Goal: Task Accomplishment & Management: Complete application form

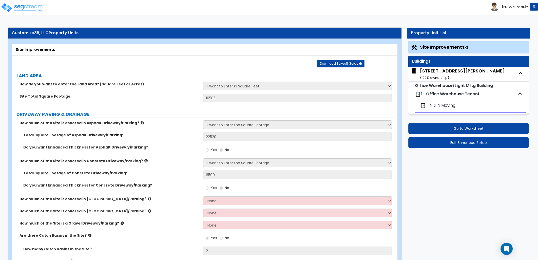
select select "2"
select select "1"
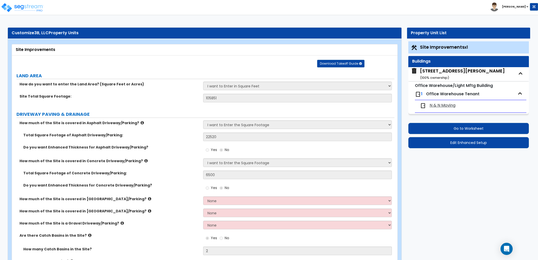
select select "2"
select select "1"
select select "2"
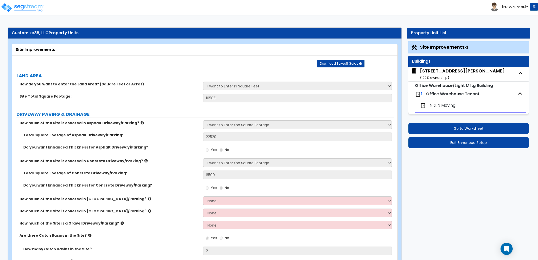
select select "1"
select select "6"
select select "1"
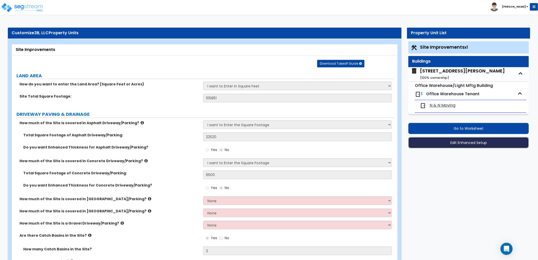
click at [445, 143] on button "Edit Enhanced Setup" at bounding box center [468, 142] width 121 height 11
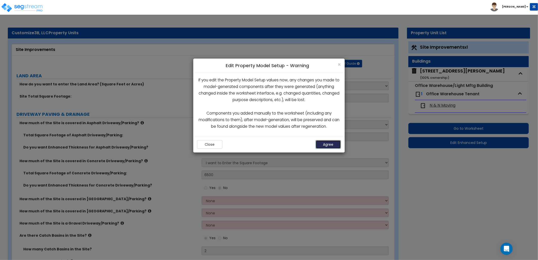
click at [325, 144] on button "Agree" at bounding box center [328, 144] width 25 height 9
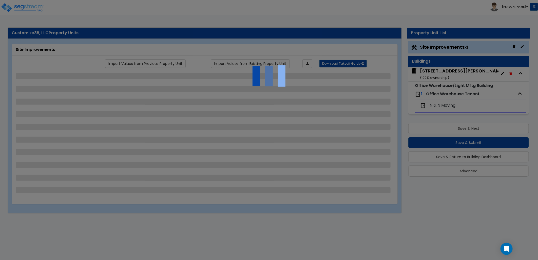
select select "2"
select select "1"
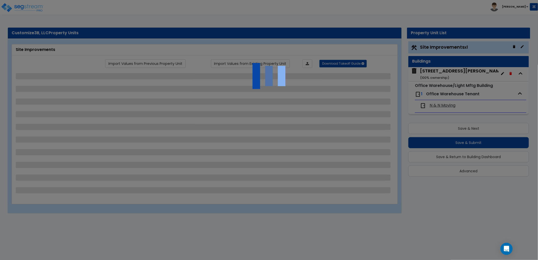
select select "2"
select select "1"
select select "2"
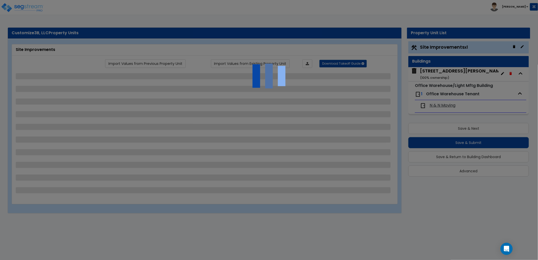
select select "1"
select select "6"
select select "1"
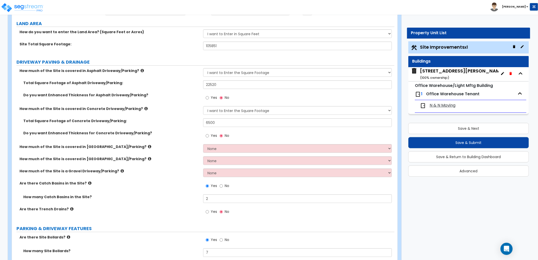
scroll to position [56, 0]
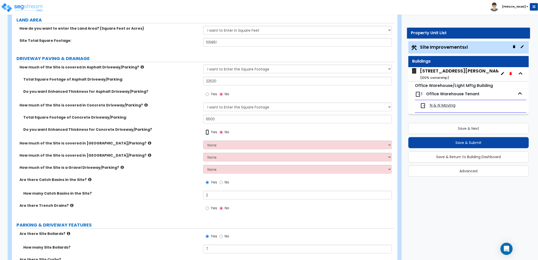
click at [206, 132] on input "Yes" at bounding box center [207, 132] width 3 height 6
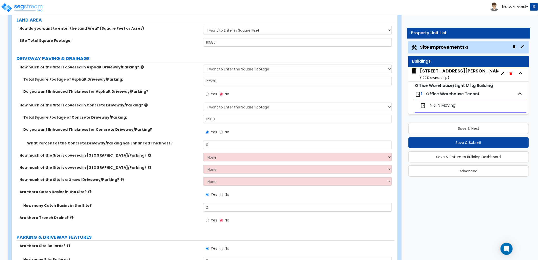
click at [225, 132] on span "No" at bounding box center [227, 131] width 5 height 5
click at [223, 132] on input "No" at bounding box center [221, 132] width 3 height 6
radio input "false"
radio input "true"
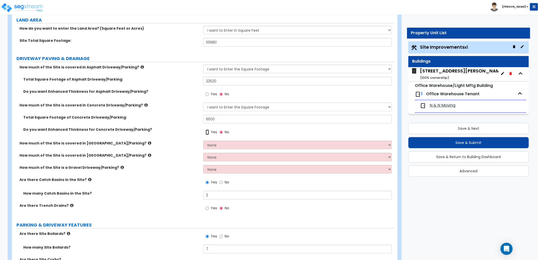
click at [207, 132] on input "Yes" at bounding box center [207, 132] width 3 height 6
radio input "true"
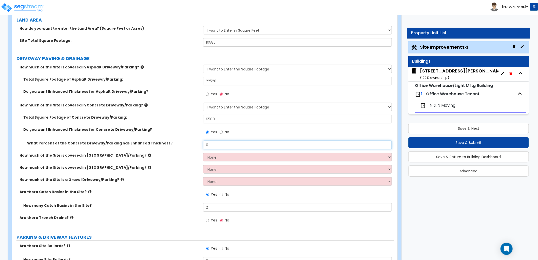
drag, startPoint x: 216, startPoint y: 142, endPoint x: 192, endPoint y: 144, distance: 23.6
click at [193, 144] on div "What Percent of the Concrete Driveway/Parking has Enhanced Thickness? 0" at bounding box center [203, 147] width 382 height 12
type input "100"
click at [182, 163] on div "How much of the Site is covered in Brick Driveway/Parking? None I want to Enter…" at bounding box center [203, 159] width 382 height 12
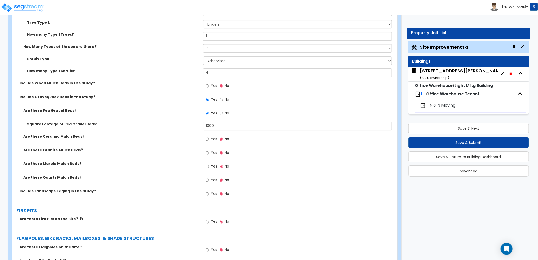
scroll to position [928, 0]
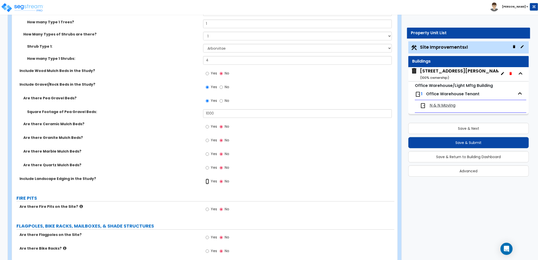
click at [206, 180] on input "Yes" at bounding box center [207, 182] width 3 height 6
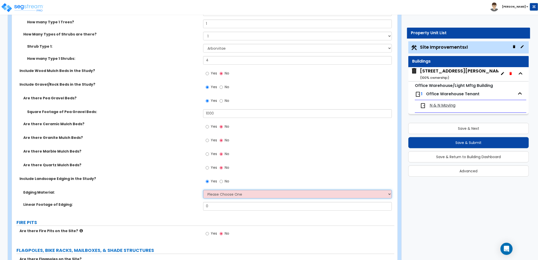
click at [230, 193] on select "Please Choose One Metal Brick Railroad Ties Concrete" at bounding box center [297, 194] width 189 height 9
click at [259, 181] on div "Yes No" at bounding box center [298, 183] width 191 height 14
click at [223, 181] on label "No" at bounding box center [225, 182] width 10 height 9
click at [223, 181] on input "No" at bounding box center [221, 182] width 3 height 6
radio input "false"
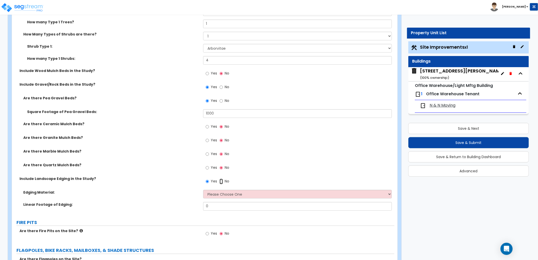
radio input "true"
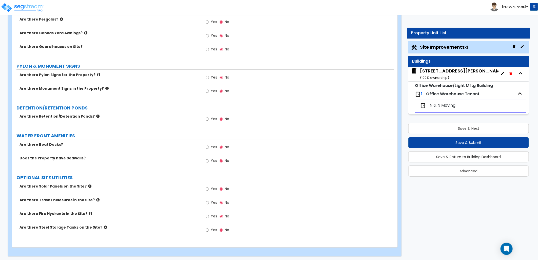
scroll to position [1186, 0]
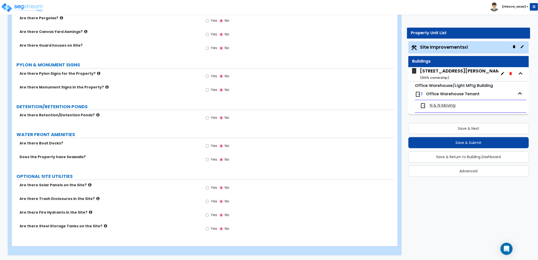
click at [212, 214] on span "Yes" at bounding box center [214, 214] width 6 height 5
click at [209, 214] on input "Yes" at bounding box center [207, 215] width 3 height 6
radio input "true"
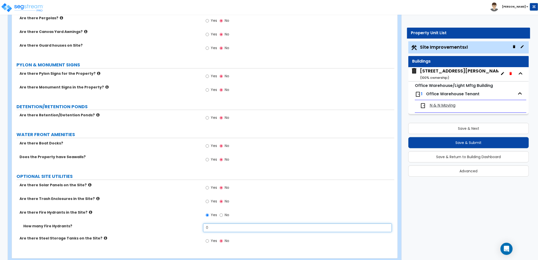
drag, startPoint x: 205, startPoint y: 224, endPoint x: 188, endPoint y: 224, distance: 17.2
click at [188, 224] on div "How many Fire Hydrants? 0" at bounding box center [203, 229] width 382 height 12
drag, startPoint x: 186, startPoint y: 226, endPoint x: 179, endPoint y: 223, distance: 7.4
click at [183, 226] on div "How many Fire Hydrants? 0" at bounding box center [203, 229] width 382 height 12
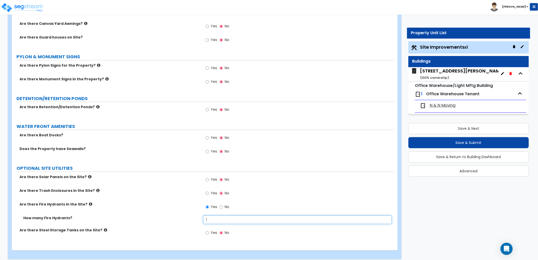
scroll to position [1198, 0]
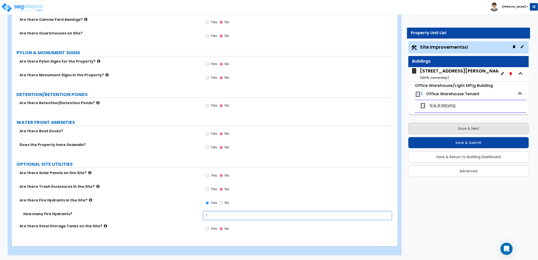
type input "1"
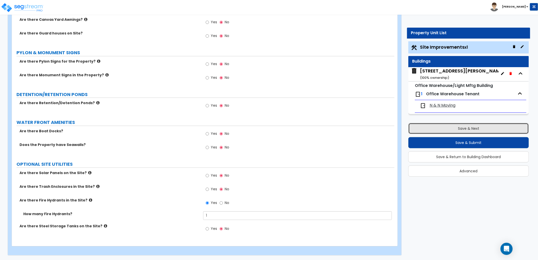
click at [449, 129] on button "Save & Next" at bounding box center [468, 128] width 121 height 11
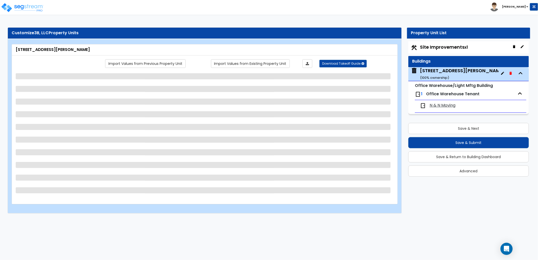
select select "6"
select select "2"
select select "10"
select select "11"
select select "2"
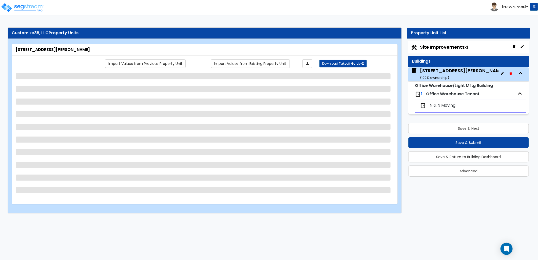
select select "1"
select select "3"
select select "1"
select select "2"
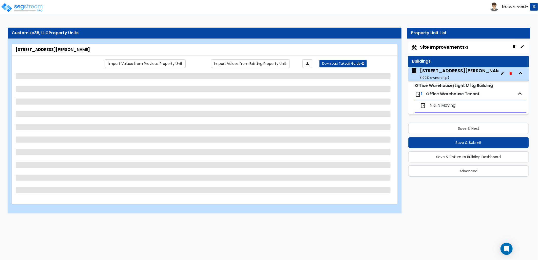
select select "2"
select select "1"
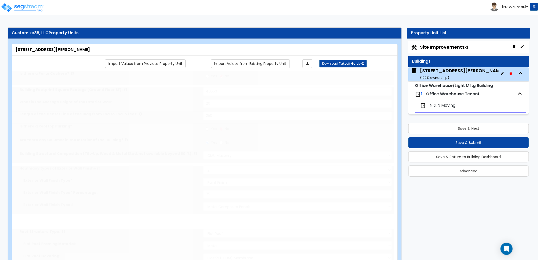
select select "1"
radio input "true"
select select "2"
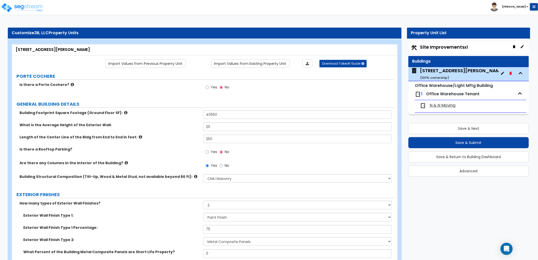
scroll to position [28, 0]
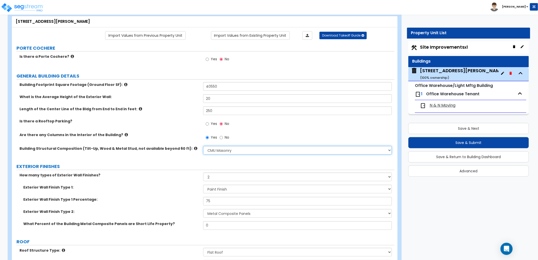
click at [223, 151] on select "Please Choose One Pre-Engineered Metal Building Tilt-up Wall Construction Reinf…" at bounding box center [297, 150] width 189 height 9
select select "2"
click at [203, 146] on select "Please Choose One Pre-Engineered Metal Building Tilt-up Wall Construction Reinf…" at bounding box center [297, 150] width 189 height 9
click at [221, 165] on label "EXTERIOR FINISHES" at bounding box center [205, 166] width 378 height 7
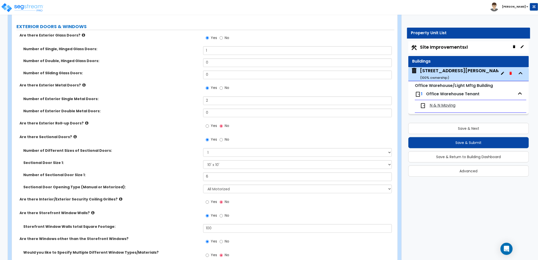
scroll to position [563, 0]
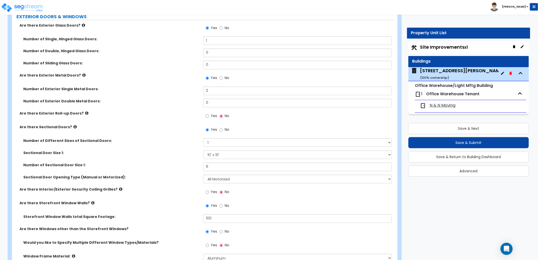
click at [82, 27] on label "Are there Exterior Glass Doors?" at bounding box center [110, 25] width 180 height 5
click at [82, 26] on icon at bounding box center [83, 25] width 3 height 4
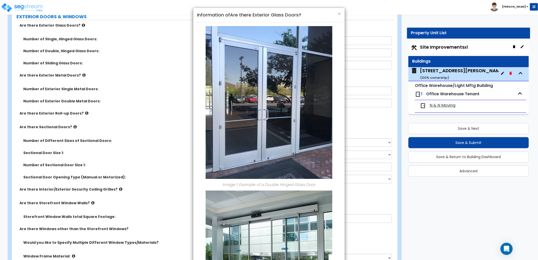
click at [341, 14] on div "× Information of Are there Exterior Glass Doors?" at bounding box center [268, 15] width 151 height 14
click at [340, 15] on span "×" at bounding box center [339, 13] width 3 height 7
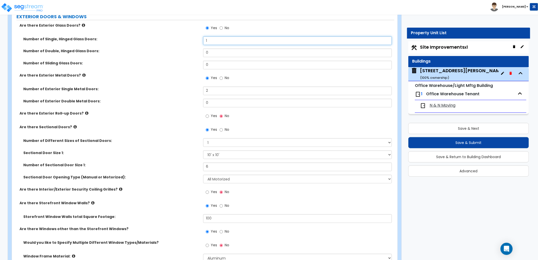
drag, startPoint x: 210, startPoint y: 38, endPoint x: 197, endPoint y: 37, distance: 13.7
click at [198, 37] on div "Number of Single, Hinged Glass Doors: 1" at bounding box center [203, 42] width 382 height 12
type input "0"
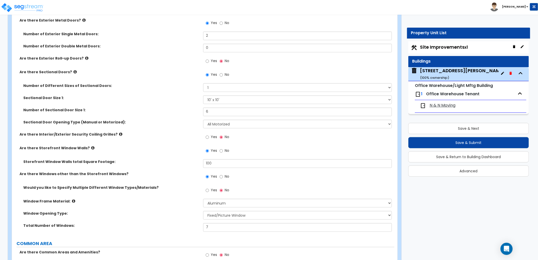
scroll to position [619, 0]
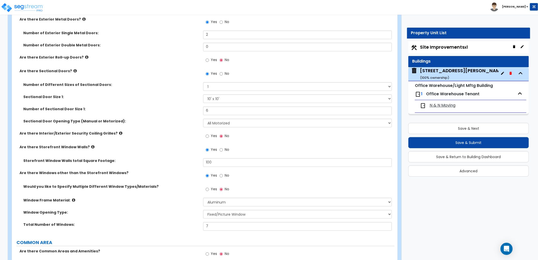
type input "1"
click at [212, 163] on input "100" at bounding box center [297, 162] width 189 height 9
drag, startPoint x: 212, startPoint y: 163, endPoint x: 193, endPoint y: 164, distance: 19.5
click at [193, 164] on div "Storefront Window Walls total Square Footage: 100" at bounding box center [203, 164] width 382 height 12
type input "120"
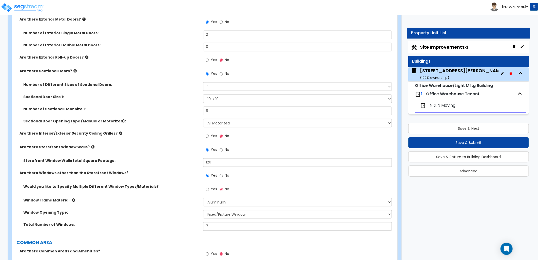
click at [195, 164] on div "Storefront Window Walls total Square Footage: 120" at bounding box center [203, 164] width 382 height 12
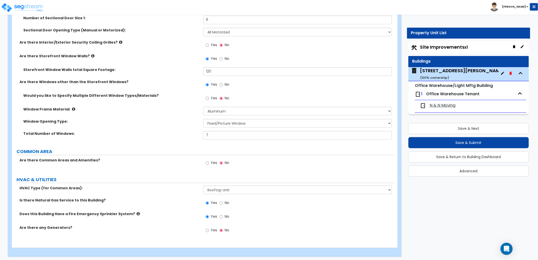
scroll to position [712, 0]
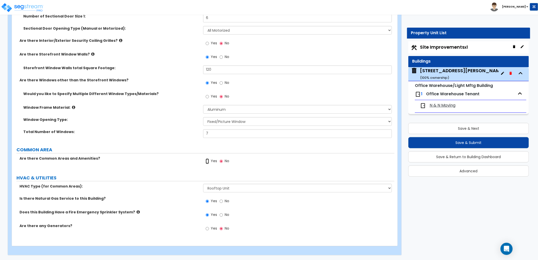
drag, startPoint x: 209, startPoint y: 161, endPoint x: 209, endPoint y: 165, distance: 3.8
click at [209, 162] on input "Yes" at bounding box center [207, 161] width 3 height 6
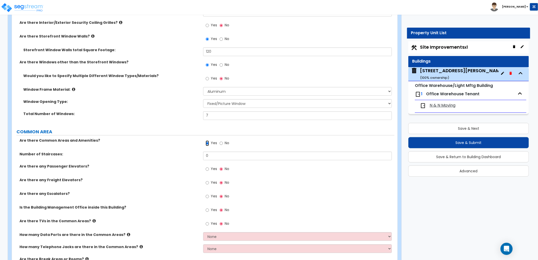
scroll to position [740, 0]
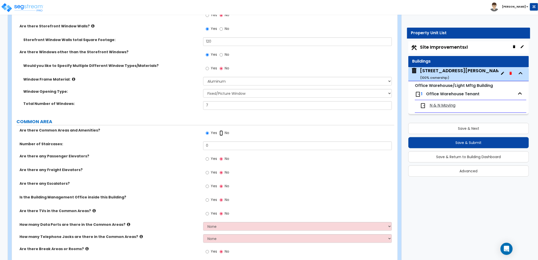
click at [220, 133] on input "No" at bounding box center [221, 133] width 3 height 6
radio input "false"
radio input "true"
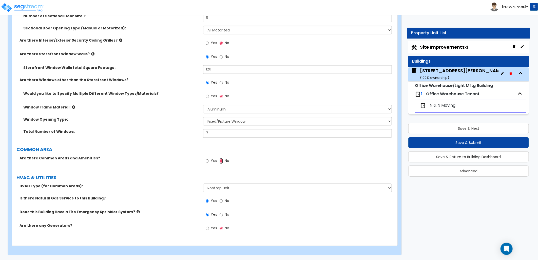
scroll to position [712, 0]
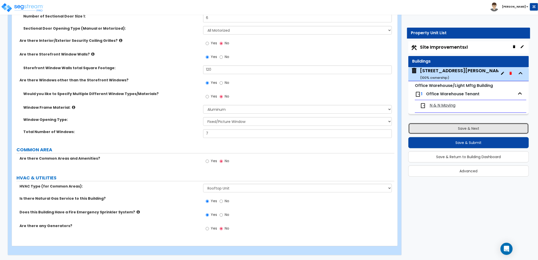
click at [446, 129] on button "Save & Next" at bounding box center [468, 128] width 121 height 11
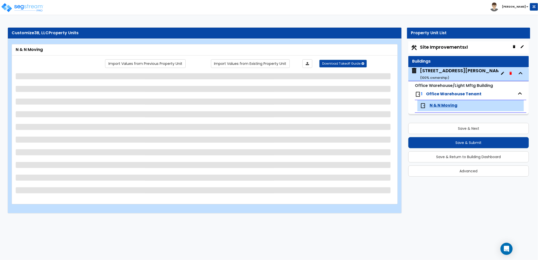
scroll to position [0, 0]
select select "1"
select select "2"
select select "1"
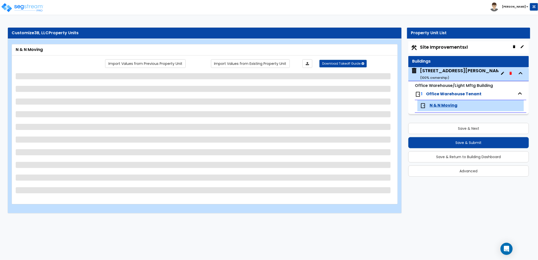
select select "1"
select select "2"
select select "1"
select select "2"
select select "5"
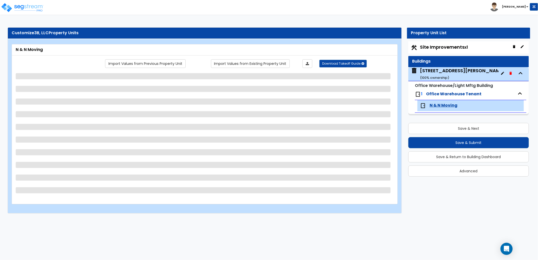
select select "1"
select select "4"
select select "1"
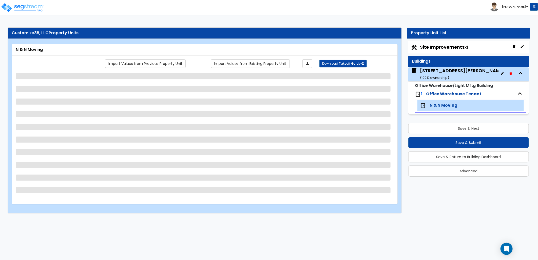
select select "2"
select select "1"
select select "2"
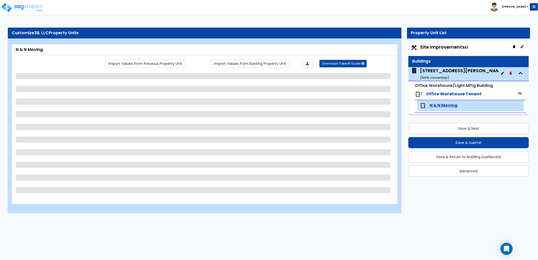
select select "2"
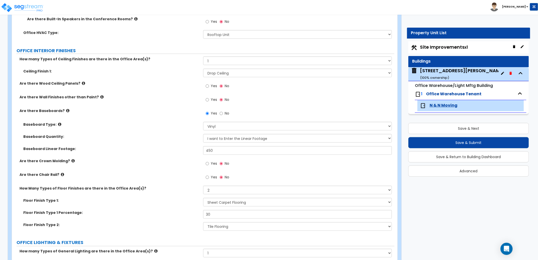
scroll to position [394, 0]
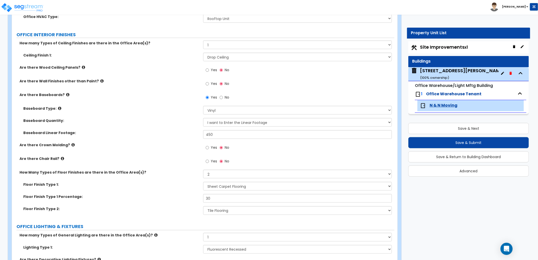
click at [180, 16] on label "Office HVAC Type:" at bounding box center [111, 16] width 176 height 5
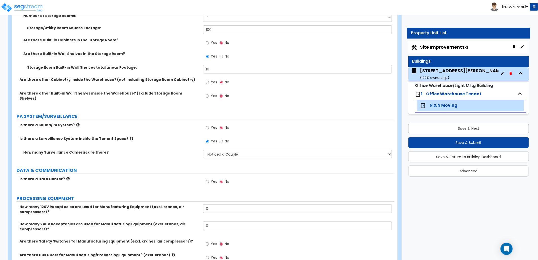
scroll to position [1240, 0]
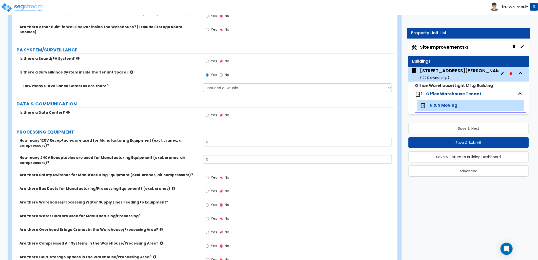
drag, startPoint x: 456, startPoint y: 48, endPoint x: 415, endPoint y: 48, distance: 41.3
click at [456, 48] on span "Site Improvements x1" at bounding box center [444, 47] width 48 height 6
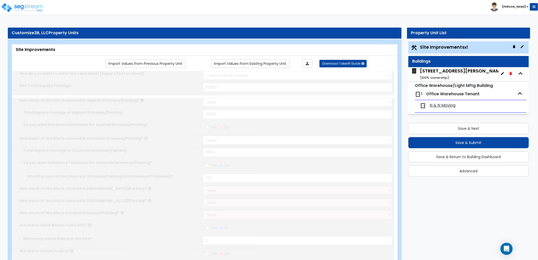
select select "2"
type input "105851"
select select "2"
type input "22520"
select select "2"
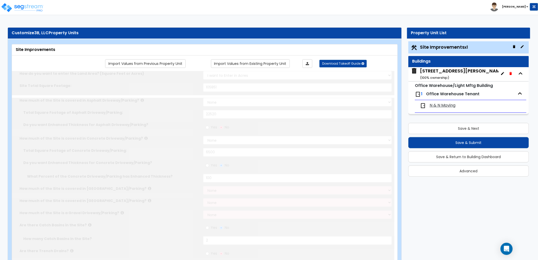
type input "6500"
radio input "true"
type input "100"
radio input "true"
type input "2"
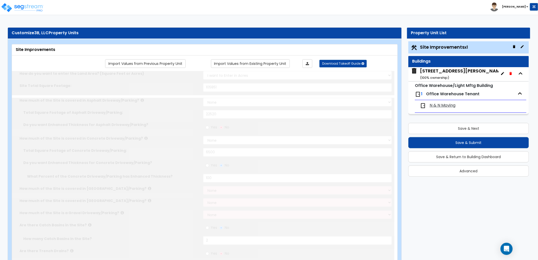
radio input "true"
type input "7"
radio input "true"
select select "1"
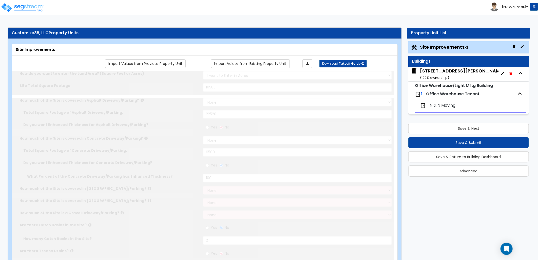
type input "100"
radio input "true"
select select "2"
type input "100"
select select "1"
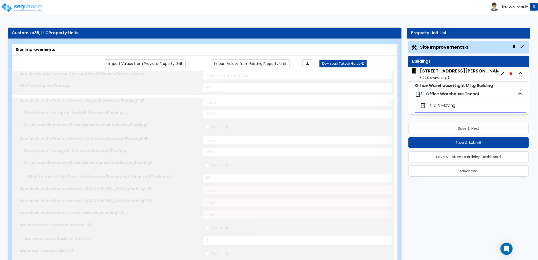
select select "1"
radio input "true"
type input "2"
type input "175"
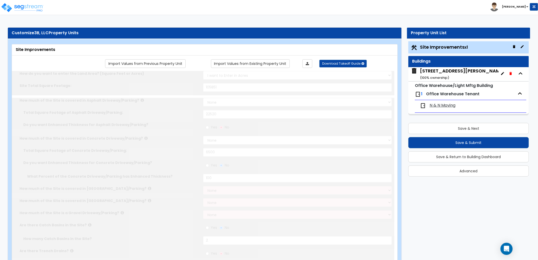
select select "1"
type input "50"
radio input "true"
select select "2"
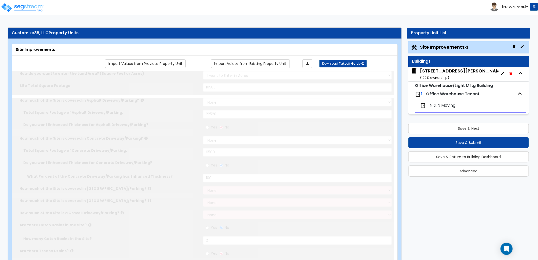
type input "6955"
radio input "true"
select select "1"
select select "6"
type input "1"
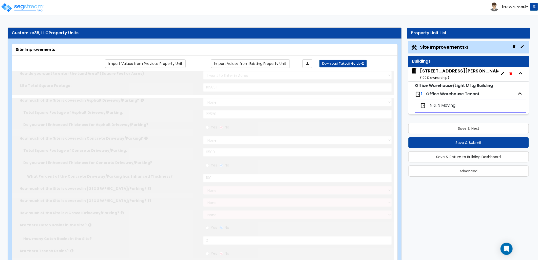
select select "1"
type input "4"
radio input "true"
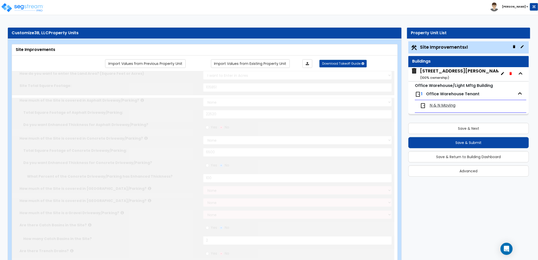
type input "1000"
radio input "true"
type input "1"
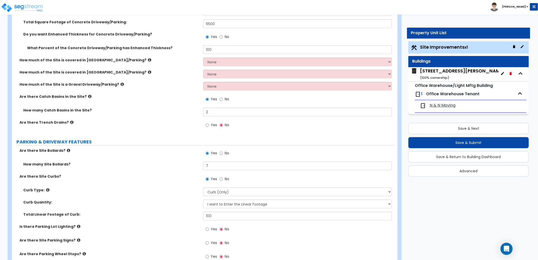
scroll to position [169, 0]
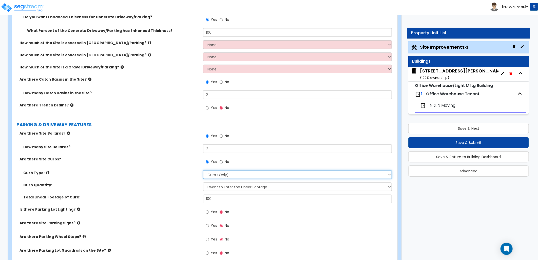
click at [213, 171] on select "Please Choose One Curb (Only) Curb & Gutter Asphalt Berm" at bounding box center [297, 174] width 189 height 9
select select "2"
click at [203, 170] on select "Please Choose One Curb (Only) Curb & Gutter Asphalt Berm" at bounding box center [297, 174] width 189 height 9
click at [217, 198] on input "100" at bounding box center [297, 199] width 189 height 9
drag, startPoint x: 198, startPoint y: 198, endPoint x: 176, endPoint y: 198, distance: 21.8
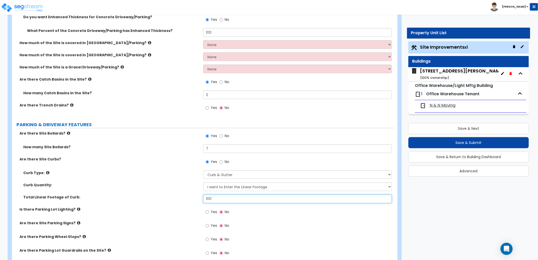
click at [176, 198] on div "Total Linear Footage of Curb: 100" at bounding box center [203, 201] width 382 height 12
type input "350"
click at [157, 211] on label "Is there Parking Lot Lighting?" at bounding box center [110, 209] width 180 height 5
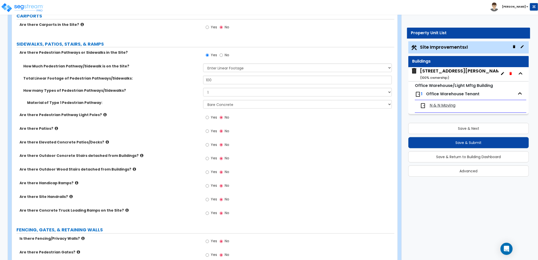
scroll to position [450, 0]
click at [125, 210] on icon at bounding box center [126, 210] width 3 height 4
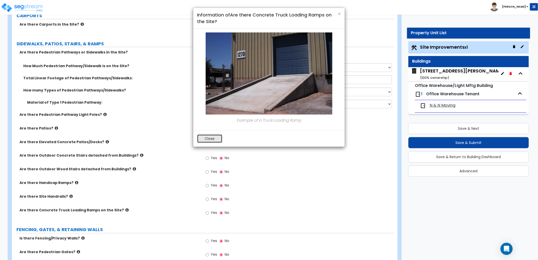
click at [220, 137] on button "Close" at bounding box center [209, 138] width 25 height 9
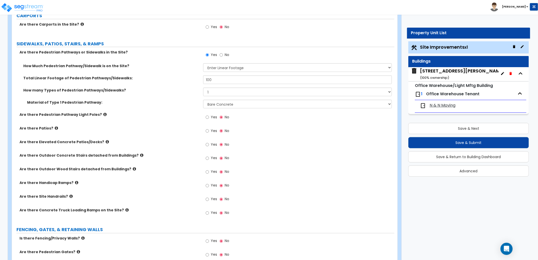
click at [69, 196] on icon at bounding box center [70, 197] width 3 height 4
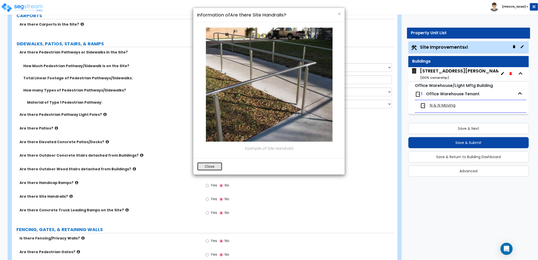
click at [211, 165] on button "Close" at bounding box center [209, 166] width 25 height 9
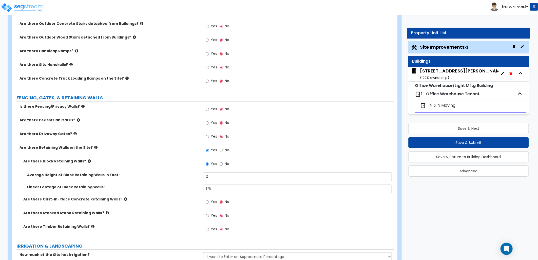
scroll to position [591, 0]
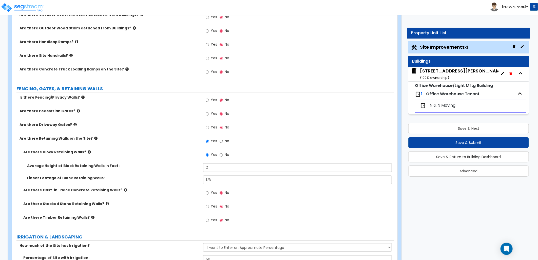
click at [124, 189] on icon at bounding box center [125, 190] width 3 height 4
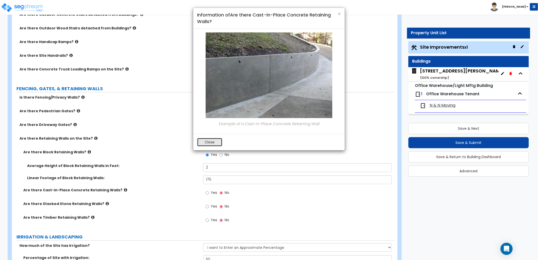
drag, startPoint x: 211, startPoint y: 142, endPoint x: 188, endPoint y: 159, distance: 28.9
click at [211, 142] on button "Close" at bounding box center [209, 142] width 25 height 9
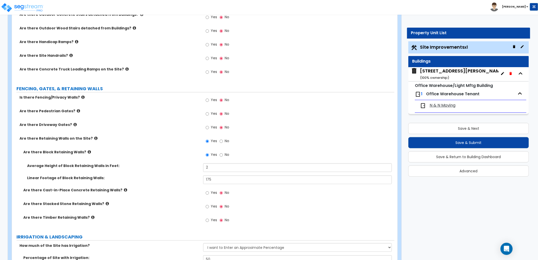
click at [106, 204] on icon at bounding box center [107, 204] width 3 height 4
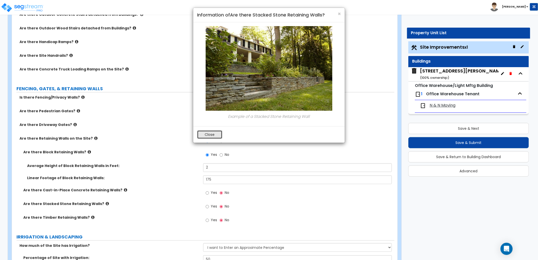
click at [206, 134] on button "Close" at bounding box center [209, 134] width 25 height 9
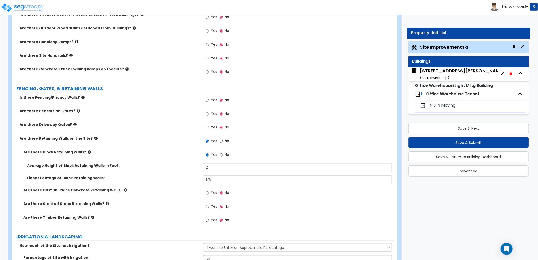
click at [88, 152] on icon at bounding box center [89, 152] width 3 height 4
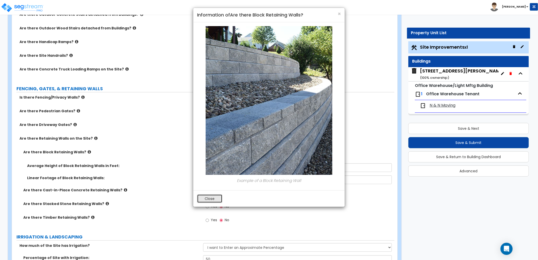
click at [203, 201] on button "Close" at bounding box center [209, 198] width 25 height 9
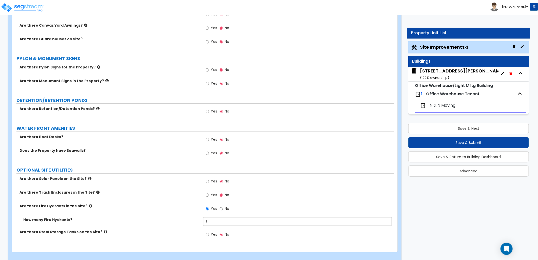
scroll to position [1198, 0]
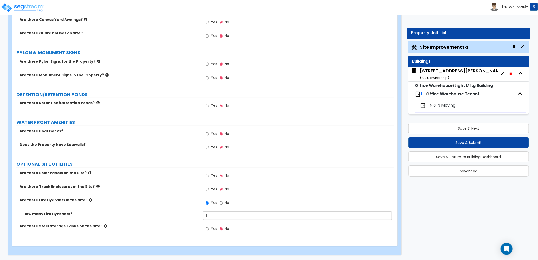
click at [436, 69] on div "3240 East Kemper Rd ( 100 % ownership)" at bounding box center [462, 74] width 85 height 13
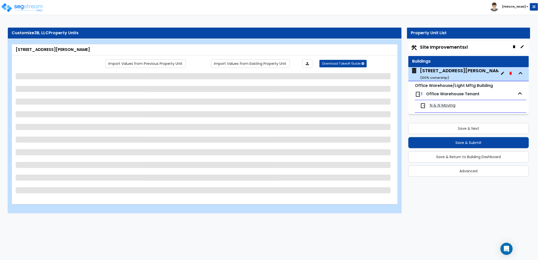
scroll to position [0, 0]
select select "2"
select select "10"
select select "11"
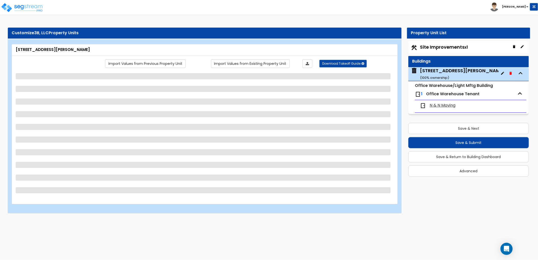
select select "2"
select select "1"
select select "3"
select select "1"
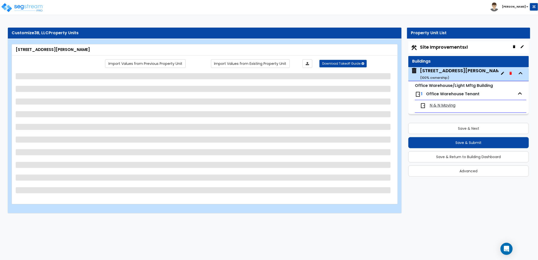
select select "2"
select select "1"
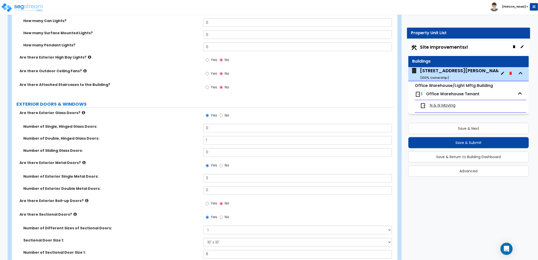
scroll to position [507, 0]
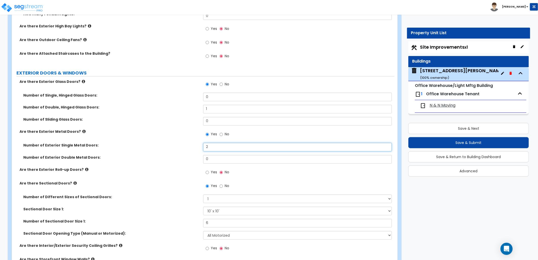
drag, startPoint x: 208, startPoint y: 148, endPoint x: 195, endPoint y: 148, distance: 13.4
click at [197, 148] on div "Number of Exterior Single Metal Doors: 2" at bounding box center [203, 149] width 382 height 12
type input "3"
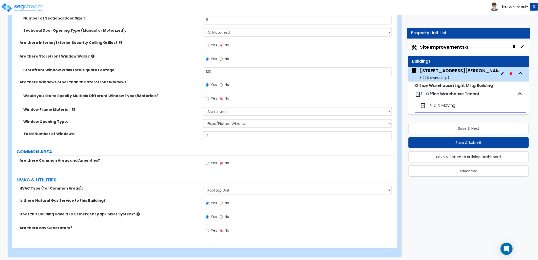
scroll to position [712, 0]
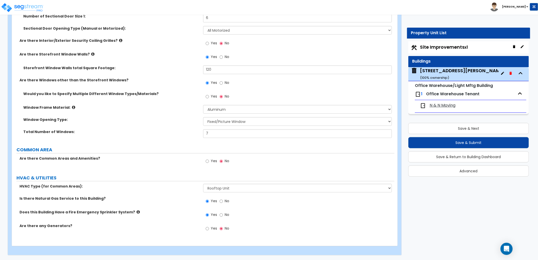
drag, startPoint x: 436, startPoint y: 104, endPoint x: 426, endPoint y: 101, distance: 10.8
click at [436, 104] on span "N & N Moving" at bounding box center [443, 106] width 26 height 6
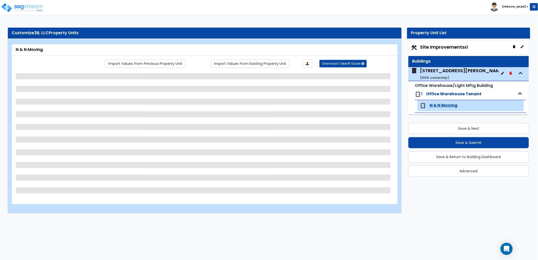
select select "1"
select select "2"
select select "1"
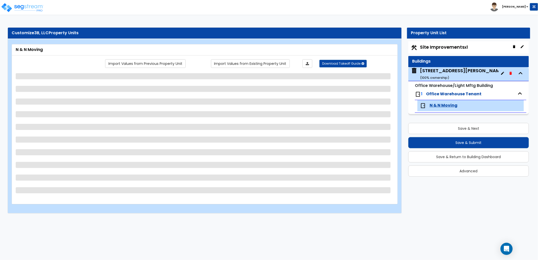
select select "2"
select select "1"
select select "2"
select select "5"
select select "1"
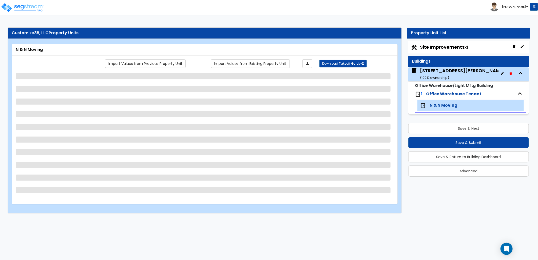
select select "1"
select select "4"
select select "1"
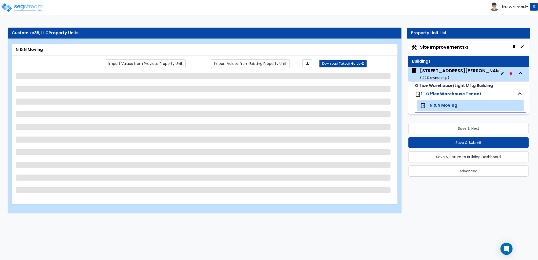
select select "2"
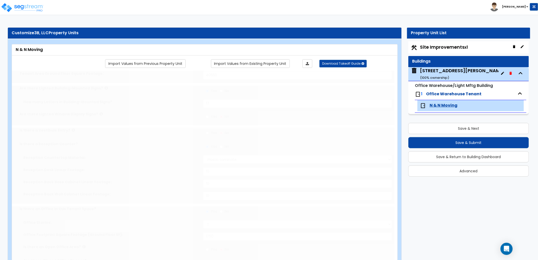
radio input "true"
type input "1"
type input "200"
select select "2"
type input "10"
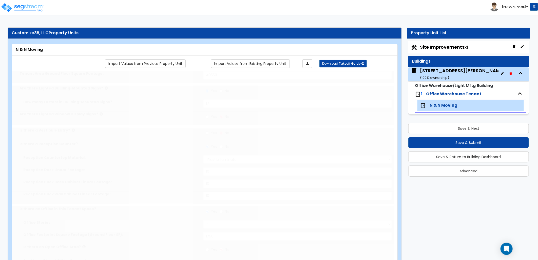
type input "10"
type input "1"
select select "2"
select select "1"
type input "1"
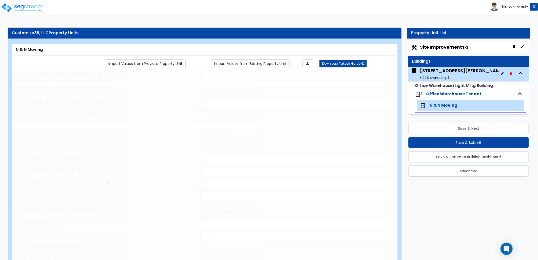
radio input "true"
type input "1"
radio input "true"
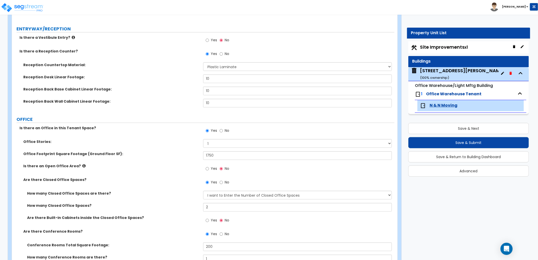
scroll to position [141, 0]
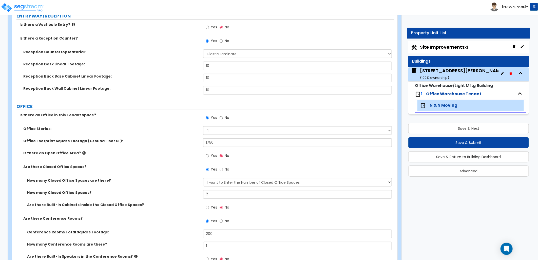
click at [441, 75] on div "3240 East Kemper Rd ( 100 % ownership)" at bounding box center [462, 73] width 85 height 13
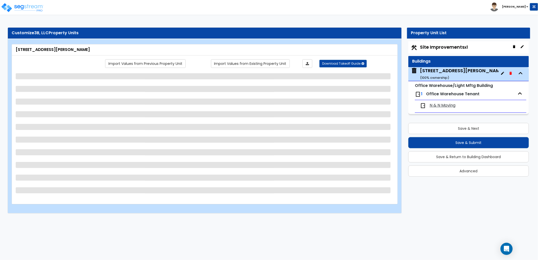
scroll to position [0, 0]
select select "2"
select select "10"
select select "11"
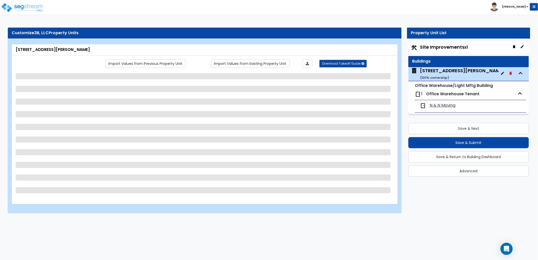
select select "2"
select select "1"
select select "3"
select select "1"
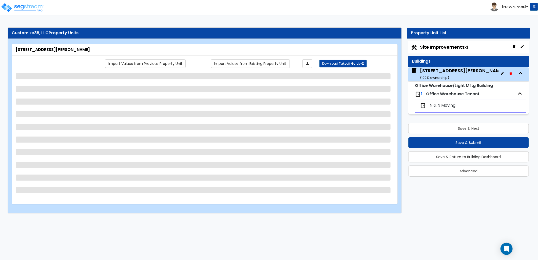
select select "2"
select select "1"
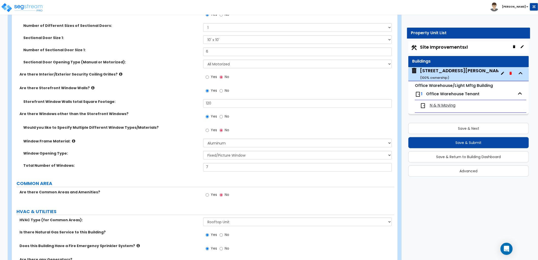
scroll to position [712, 0]
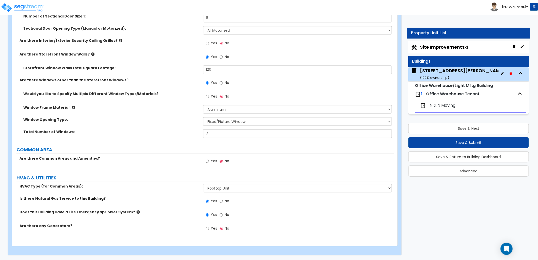
click at [448, 107] on span "N & N Moving" at bounding box center [443, 106] width 26 height 6
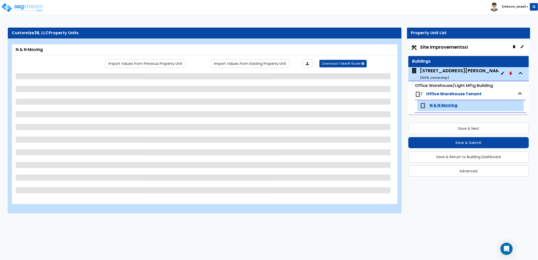
scroll to position [0, 0]
select select "1"
select select "2"
select select "1"
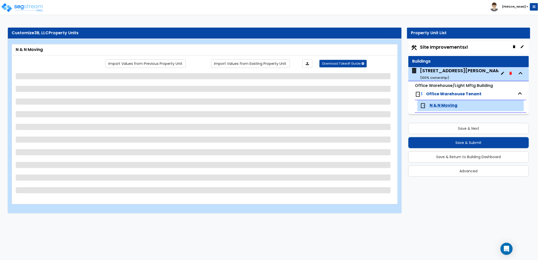
select select "1"
select select "2"
select select "1"
select select "2"
select select "5"
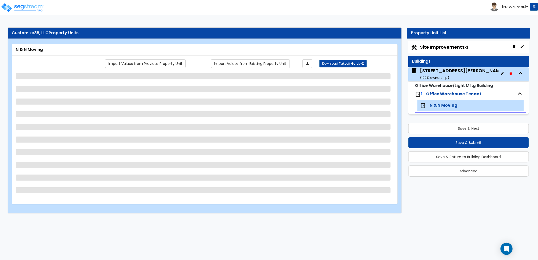
select select "1"
select select "4"
select select "1"
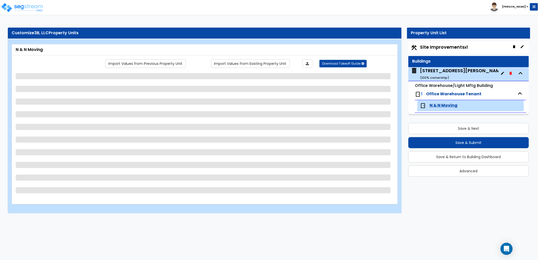
select select "2"
select select "1"
select select "2"
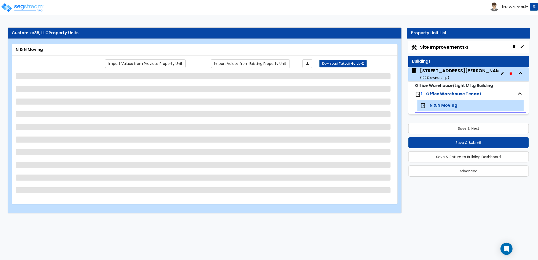
select select "2"
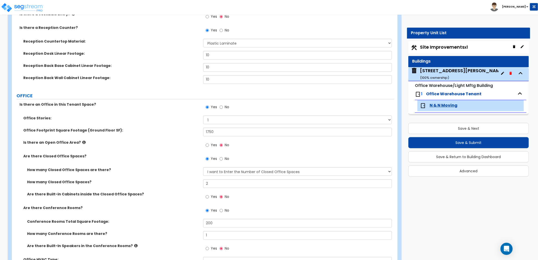
scroll to position [436, 0]
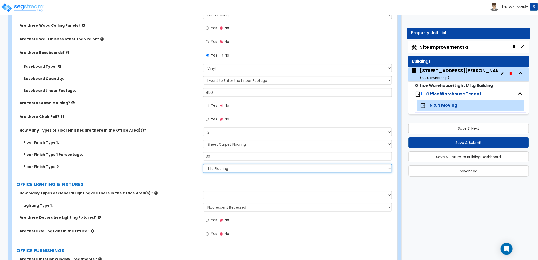
click at [231, 168] on select "None Tile Flooring Hardwood Flooring Resilient Laminate Flooring VCT Flooring S…" at bounding box center [297, 168] width 189 height 9
select select "6"
click at [203, 164] on select "None Tile Flooring Hardwood Flooring Resilient Laminate Flooring VCT Flooring S…" at bounding box center [297, 168] width 189 height 9
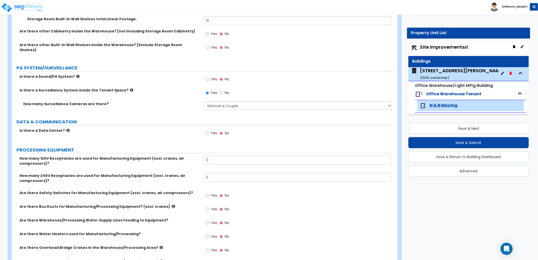
scroll to position [1224, 0]
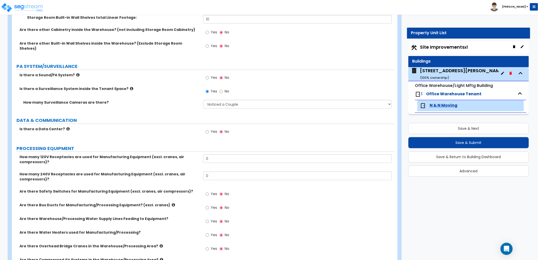
click at [171, 145] on label "PROCESSING EQUIPMENT" at bounding box center [205, 148] width 378 height 7
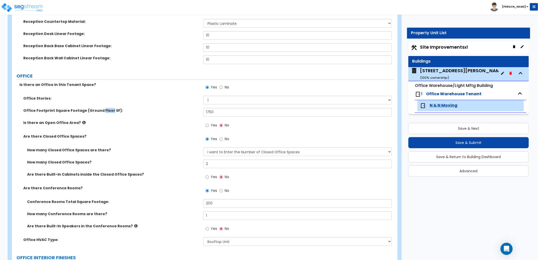
scroll to position [179, 0]
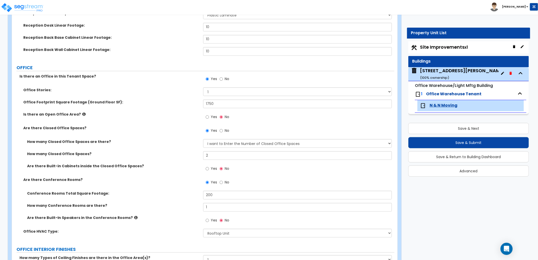
click at [81, 113] on label "Is there an Open Office Area?" at bounding box center [111, 114] width 176 height 5
click at [82, 113] on icon at bounding box center [83, 114] width 3 height 4
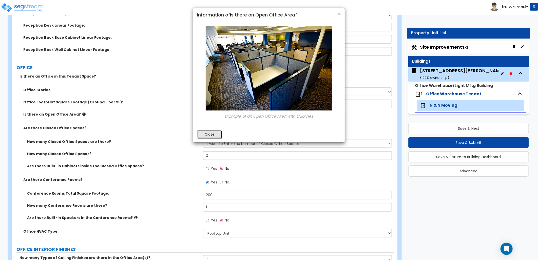
drag, startPoint x: 203, startPoint y: 135, endPoint x: 167, endPoint y: 147, distance: 37.8
click at [203, 136] on button "Close" at bounding box center [209, 134] width 25 height 9
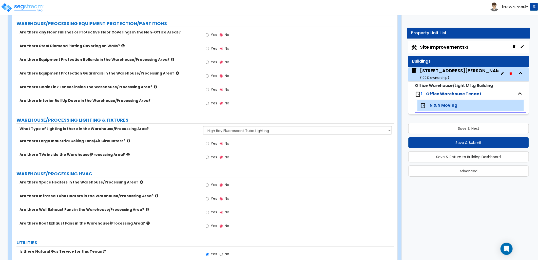
scroll to position [1716, 0]
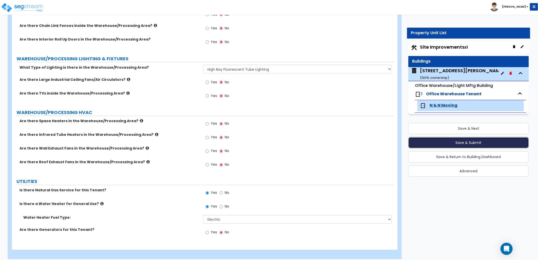
click at [446, 140] on button "Save & Submit" at bounding box center [468, 142] width 121 height 11
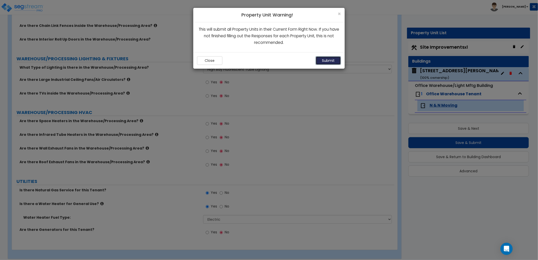
click at [326, 60] on button "Submit" at bounding box center [328, 60] width 25 height 9
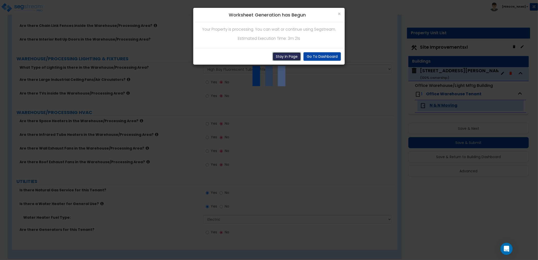
click at [289, 58] on button "Stay In Page" at bounding box center [287, 56] width 28 height 9
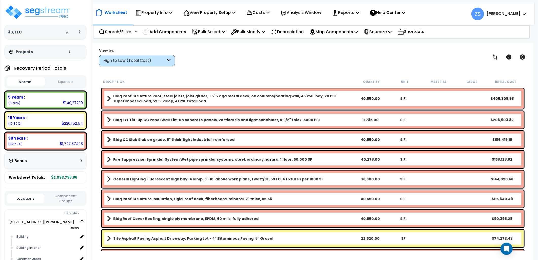
click at [61, 80] on button "Squeeze" at bounding box center [65, 81] width 38 height 9
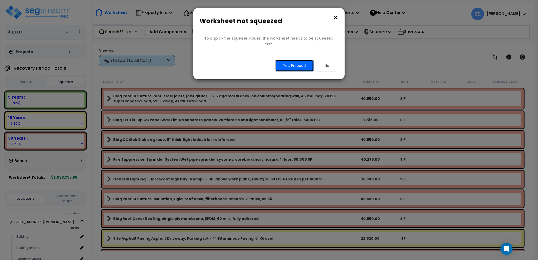
click at [294, 61] on button "Yes, Proceed" at bounding box center [294, 66] width 38 height 12
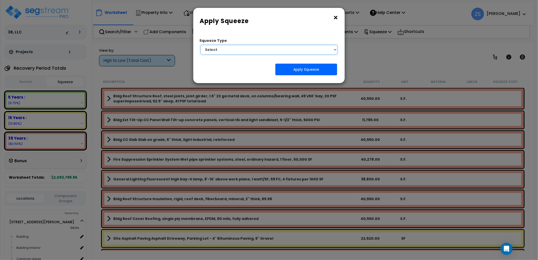
click at [277, 50] on select "Select 1. Squeeze Entire Worksheet 2. Squeeze by Takeoff Cost 3. Squeeze by Uni…" at bounding box center [269, 50] width 137 height 10
click at [335, 18] on button "×" at bounding box center [336, 18] width 6 height 8
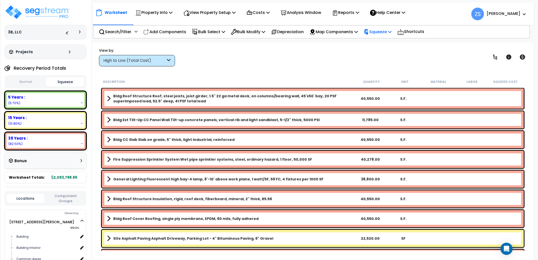
click at [378, 30] on p "Squeeze" at bounding box center [378, 31] width 28 height 7
click at [389, 44] on link "Squeeze" at bounding box center [386, 43] width 50 height 10
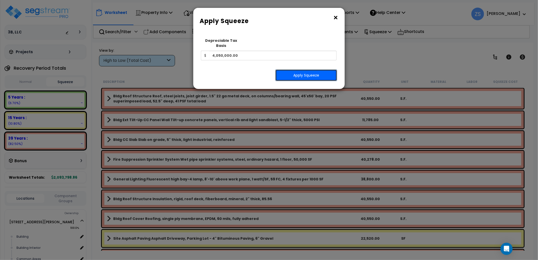
click at [314, 72] on button "Apply Squeeze" at bounding box center [306, 75] width 62 height 12
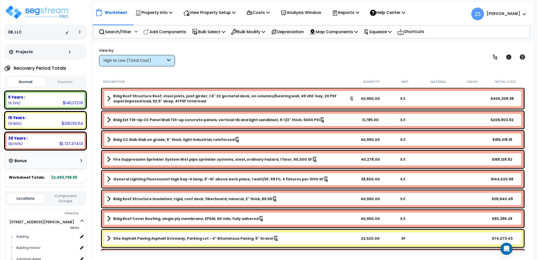
click at [63, 80] on button "Squeeze" at bounding box center [65, 81] width 38 height 9
click at [232, 13] on p "View Property Setup" at bounding box center [209, 12] width 52 height 7
click at [219, 35] on link "View Questionnaire" at bounding box center [206, 35] width 50 height 10
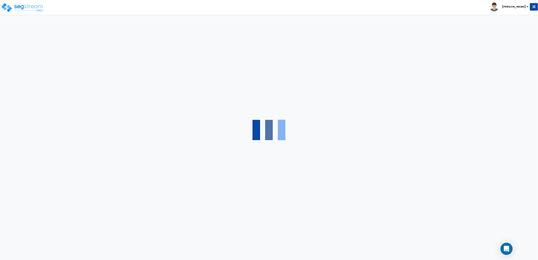
select select "2"
select select "1"
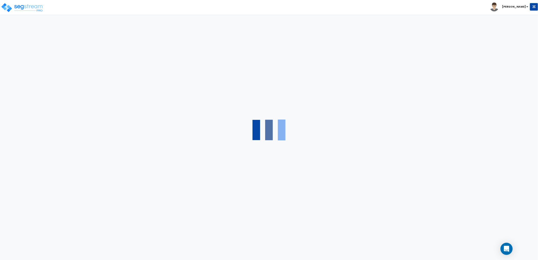
select select "2"
select select "1"
select select "2"
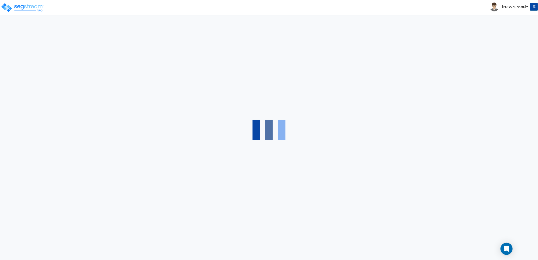
select select "1"
select select "6"
select select "1"
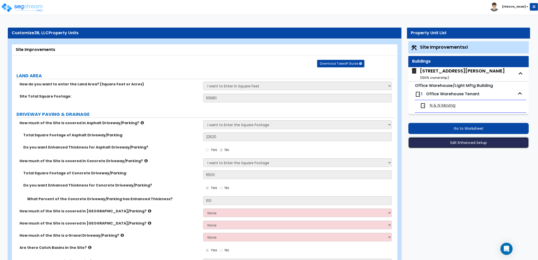
click at [464, 145] on button "Edit Enhanced Setup" at bounding box center [468, 142] width 121 height 11
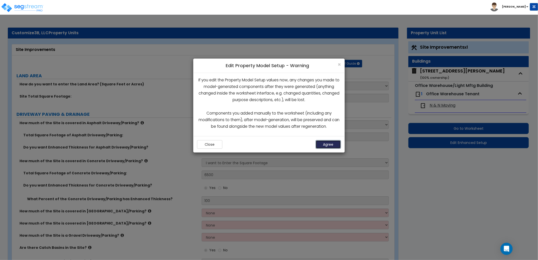
click at [326, 143] on button "Agree" at bounding box center [328, 144] width 25 height 9
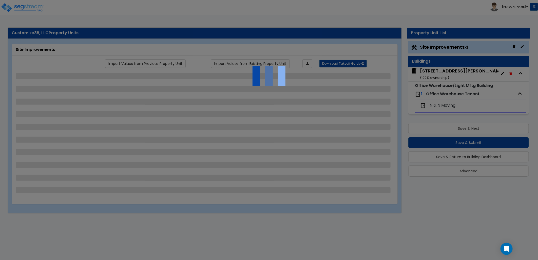
select select "2"
select select "1"
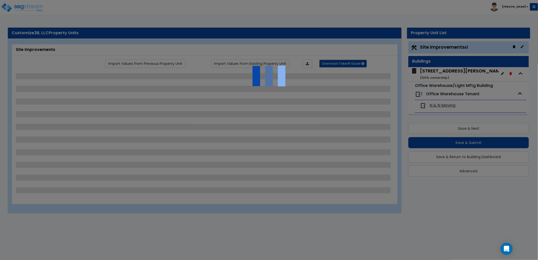
select select "2"
select select "1"
select select "2"
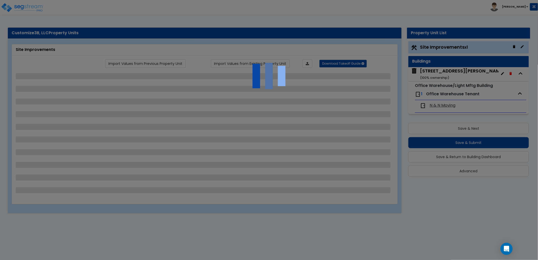
select select "1"
select select "6"
select select "1"
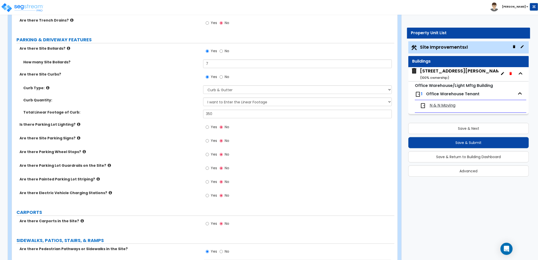
scroll to position [253, 0]
drag, startPoint x: 220, startPoint y: 113, endPoint x: 191, endPoint y: 111, distance: 28.9
click at [191, 111] on div "Total Linear Footage of Curb: 350" at bounding box center [203, 116] width 382 height 12
type input "1,000"
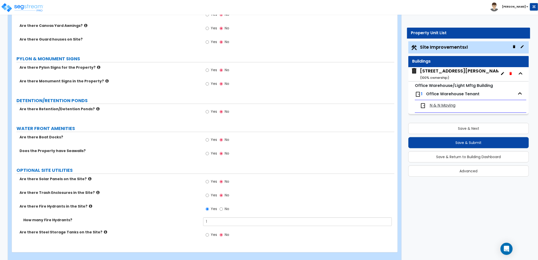
scroll to position [1198, 0]
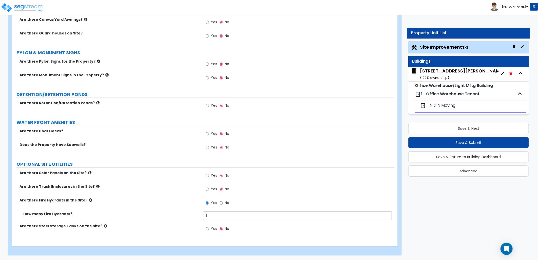
drag, startPoint x: 434, startPoint y: 72, endPoint x: 419, endPoint y: 72, distance: 15.7
click at [434, 72] on div "3240 East Kemper Rd ( 100 % ownership)" at bounding box center [462, 74] width 85 height 13
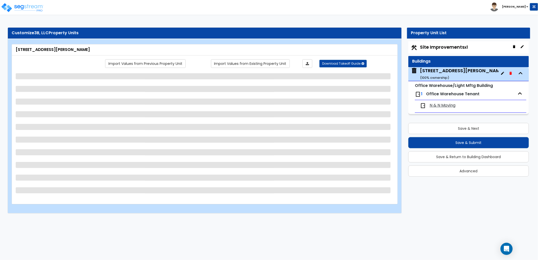
select select "2"
select select "10"
select select "11"
select select "2"
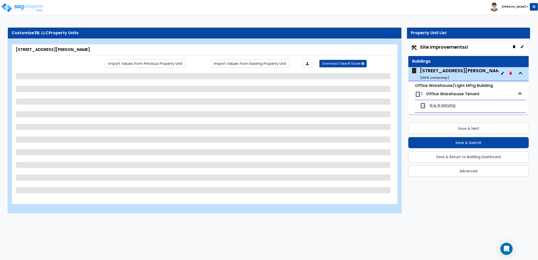
select select "1"
select select "3"
select select "1"
select select "2"
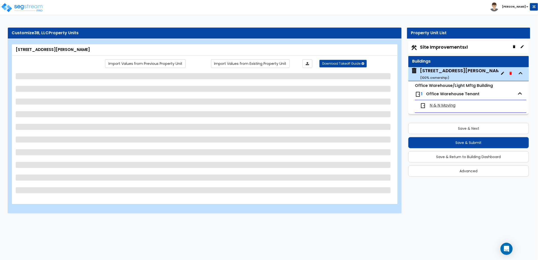
select select "2"
select select "1"
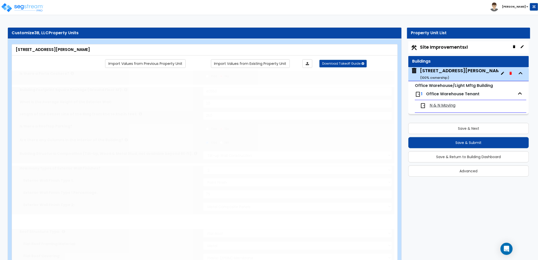
select select "1"
radio input "true"
select select "2"
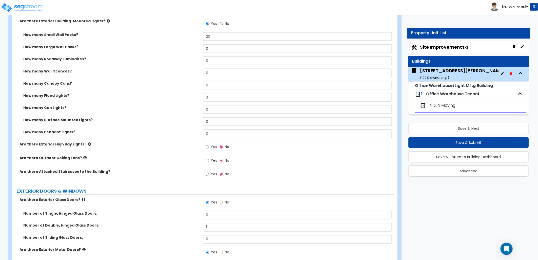
scroll to position [394, 0]
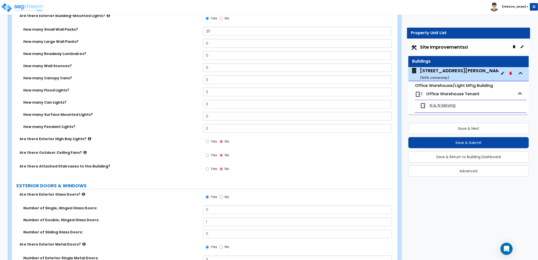
click at [88, 140] on icon at bounding box center [89, 139] width 3 height 4
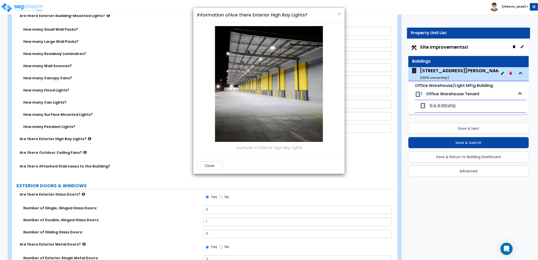
click at [203, 171] on div "Close" at bounding box center [268, 165] width 151 height 16
click at [207, 169] on button "Close" at bounding box center [209, 165] width 25 height 9
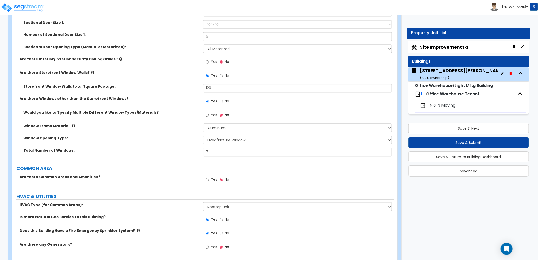
scroll to position [712, 0]
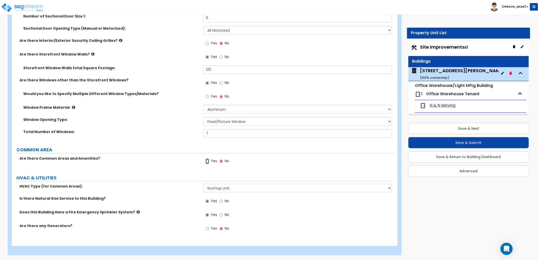
click at [208, 161] on input "Yes" at bounding box center [207, 161] width 3 height 6
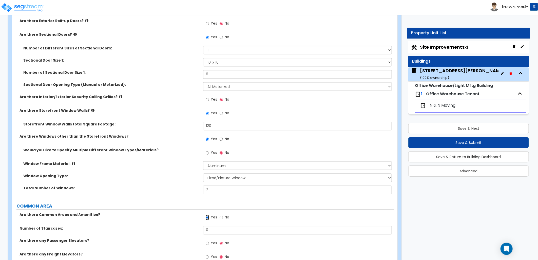
scroll to position [655, 0]
click at [221, 217] on input "No" at bounding box center [221, 218] width 3 height 6
radio input "false"
radio input "true"
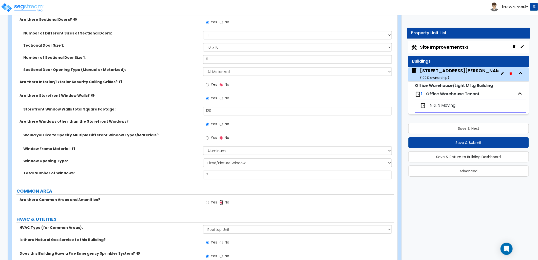
scroll to position [712, 0]
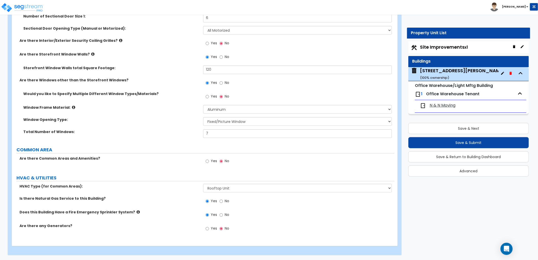
click at [437, 107] on span "N & N Moving" at bounding box center [443, 106] width 26 height 6
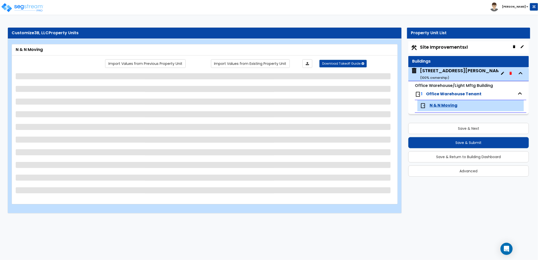
select select "1"
select select "2"
select select "1"
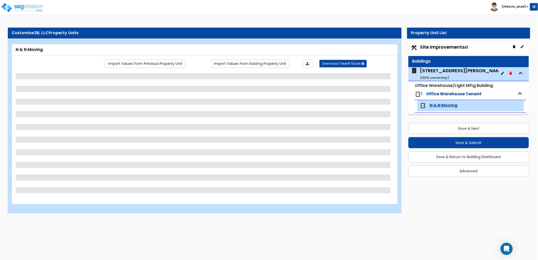
select select "2"
select select "1"
select select "2"
select select "5"
select select "6"
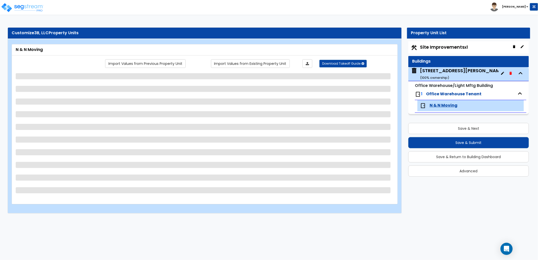
select select "1"
select select "4"
select select "1"
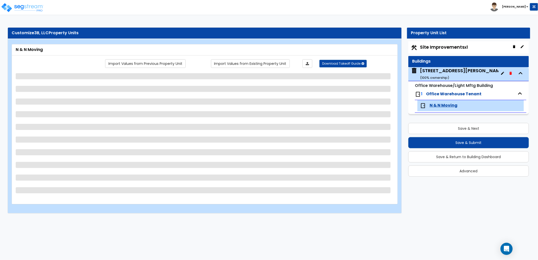
select select "2"
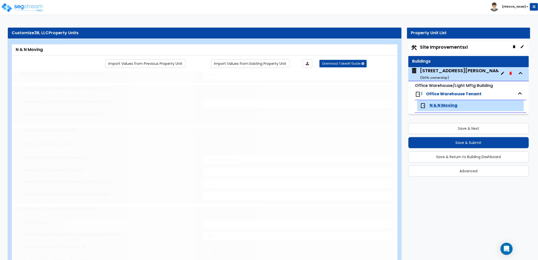
radio input "true"
type input "1"
type input "200"
select select "2"
type input "10"
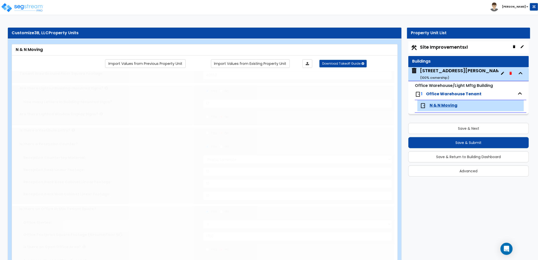
type input "10"
type input "1"
select select "2"
select select "1"
type input "1"
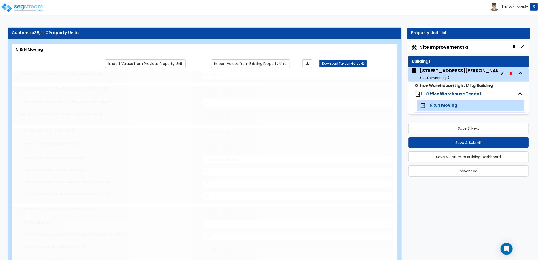
radio input "true"
type input "1"
radio input "true"
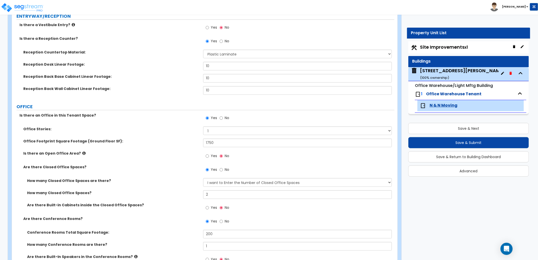
scroll to position [141, 0]
drag, startPoint x: 216, startPoint y: 142, endPoint x: 187, endPoint y: 141, distance: 28.9
click at [187, 141] on div "Office Footprint Square Footage (Ground Floor SF): 1750" at bounding box center [203, 144] width 382 height 12
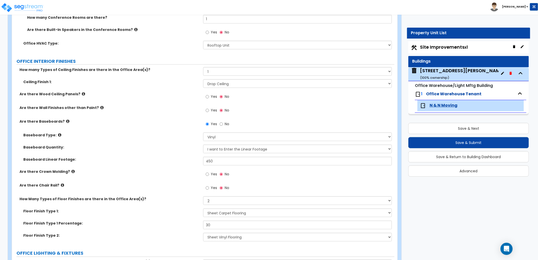
scroll to position [391, 0]
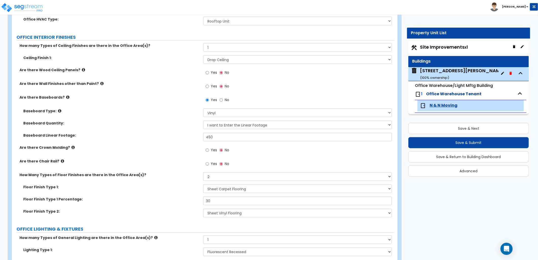
type input "40,550"
click at [227, 178] on select "None 1 2 3" at bounding box center [297, 176] width 189 height 9
select select "3"
click at [203, 172] on select "None 1 2 3" at bounding box center [297, 176] width 189 height 9
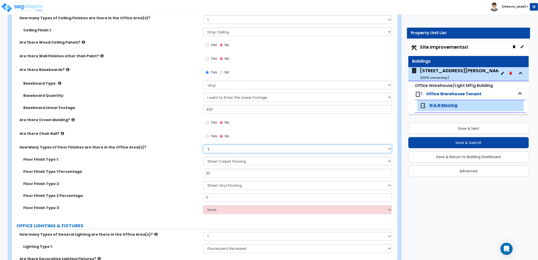
scroll to position [448, 0]
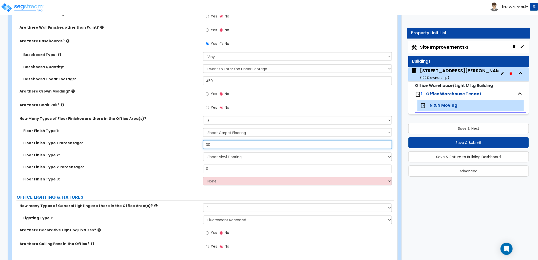
drag, startPoint x: 209, startPoint y: 145, endPoint x: 204, endPoint y: 146, distance: 4.9
click at [204, 146] on input "30" at bounding box center [297, 144] width 189 height 9
type input "15"
drag, startPoint x: 211, startPoint y: 167, endPoint x: 188, endPoint y: 169, distance: 23.4
click at [189, 169] on div "Floor Finish Type 2 Percentage: 0" at bounding box center [203, 171] width 382 height 12
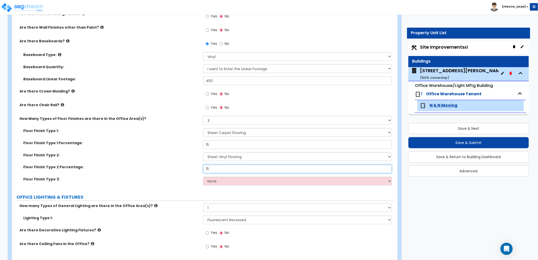
type input "15"
click at [215, 180] on select "None Tile Flooring Hardwood Flooring Resilient Laminate Flooring VCT Flooring S…" at bounding box center [297, 181] width 189 height 9
click at [203, 177] on select "None Tile Flooring Hardwood Flooring Resilient Laminate Flooring VCT Flooring S…" at bounding box center [297, 181] width 189 height 9
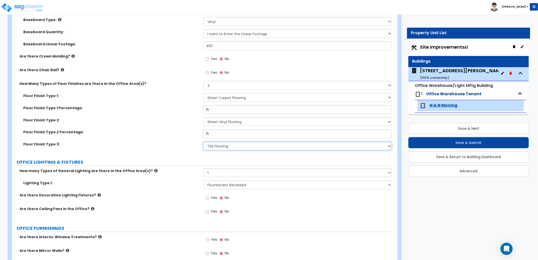
scroll to position [532, 0]
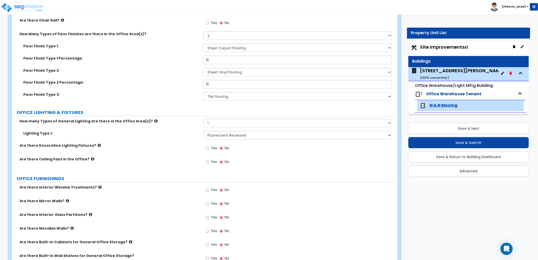
click at [98, 145] on icon at bounding box center [99, 146] width 3 height 4
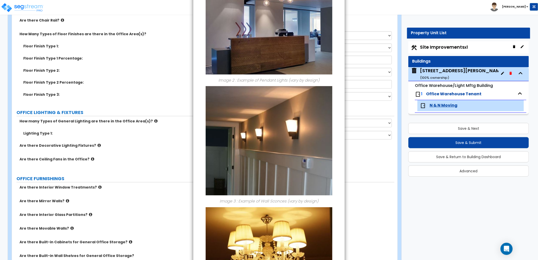
scroll to position [253, 0]
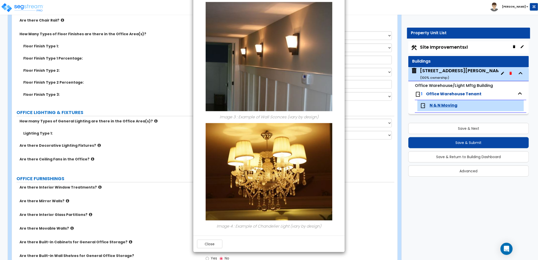
drag, startPoint x: 215, startPoint y: 248, endPoint x: 215, endPoint y: 243, distance: 5.8
click at [215, 248] on div "Close" at bounding box center [268, 244] width 151 height 16
drag, startPoint x: 217, startPoint y: 246, endPoint x: 207, endPoint y: 231, distance: 18.2
click at [217, 246] on button "Close" at bounding box center [209, 244] width 25 height 9
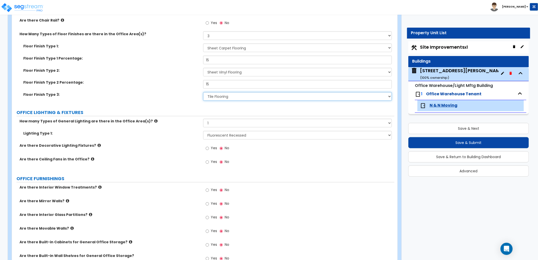
click at [230, 95] on select "None Tile Flooring Hardwood Flooring Resilient Laminate Flooring VCT Flooring S…" at bounding box center [297, 96] width 189 height 9
click at [203, 92] on select "None Tile Flooring Hardwood Flooring Resilient Laminate Flooring VCT Flooring S…" at bounding box center [297, 96] width 189 height 9
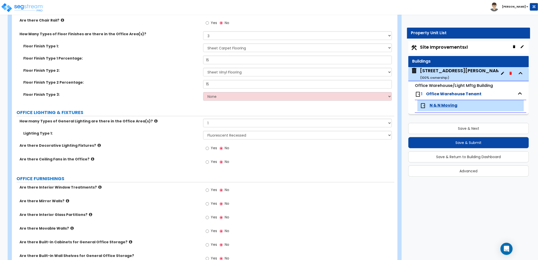
click at [205, 111] on label "OFFICE LIGHTING & FIXTURES" at bounding box center [205, 112] width 378 height 7
click at [217, 100] on select "None Tile Flooring Hardwood Flooring Resilient Laminate Flooring VCT Flooring S…" at bounding box center [297, 96] width 189 height 9
click at [203, 92] on select "None Tile Flooring Hardwood Flooring Resilient Laminate Flooring VCT Flooring S…" at bounding box center [297, 96] width 189 height 9
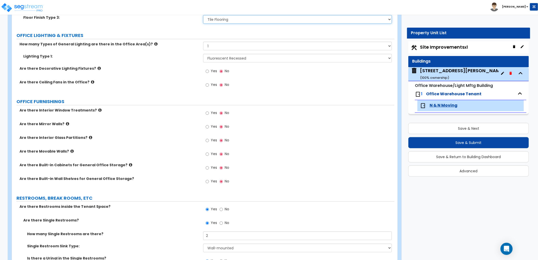
scroll to position [588, 0]
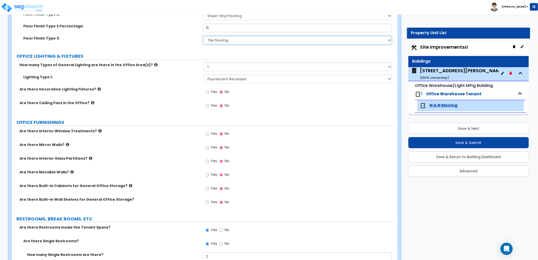
click at [221, 41] on select "None Tile Flooring Hardwood Flooring Resilient Laminate Flooring VCT Flooring S…" at bounding box center [297, 40] width 189 height 9
select select "0"
click at [203, 36] on select "None Tile Flooring Hardwood Flooring Resilient Laminate Flooring VCT Flooring S…" at bounding box center [297, 40] width 189 height 9
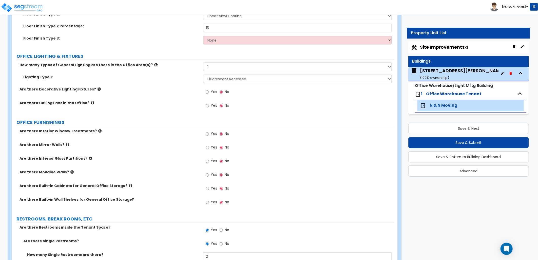
click at [164, 90] on label "Are there Decorative Lighting Fixtures?" at bounding box center [110, 89] width 180 height 5
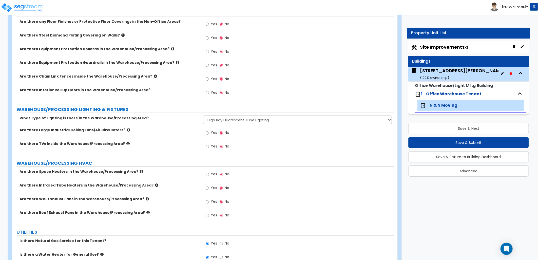
scroll to position [1740, 0]
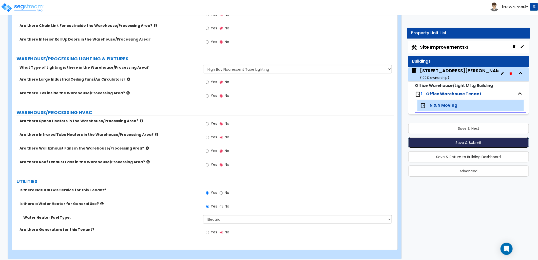
click at [442, 141] on button "Save & Submit" at bounding box center [468, 142] width 121 height 11
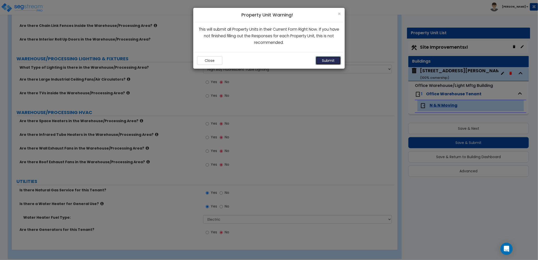
click at [325, 59] on button "Submit" at bounding box center [328, 60] width 25 height 9
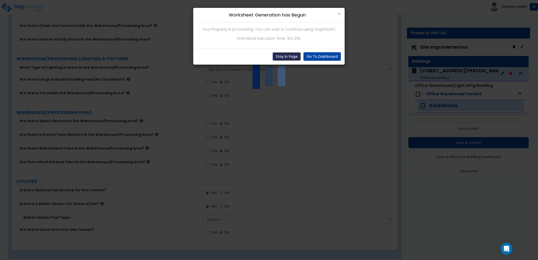
click at [292, 56] on button "Stay In Page" at bounding box center [287, 56] width 28 height 9
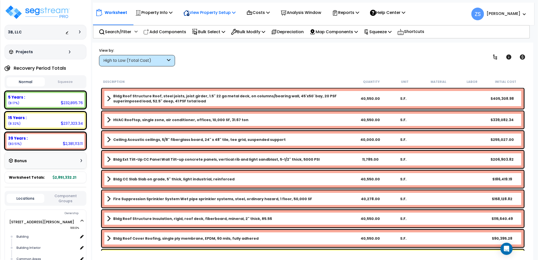
click at [221, 13] on p "View Property Setup" at bounding box center [209, 12] width 52 height 7
click at [214, 32] on link "View Questionnaire" at bounding box center [206, 35] width 50 height 10
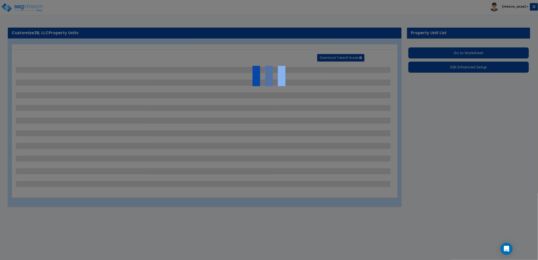
select select "2"
select select "1"
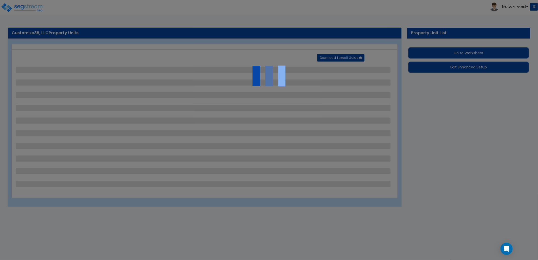
select select "2"
select select "1"
select select "2"
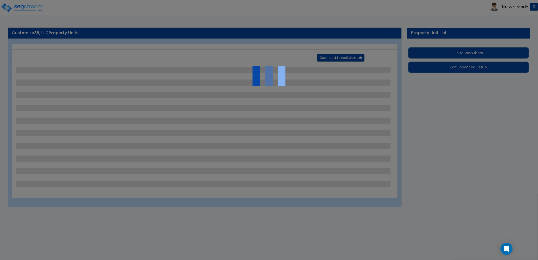
select select "1"
select select "6"
select select "1"
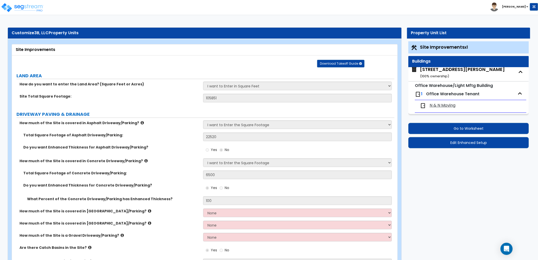
scroll to position [2, 0]
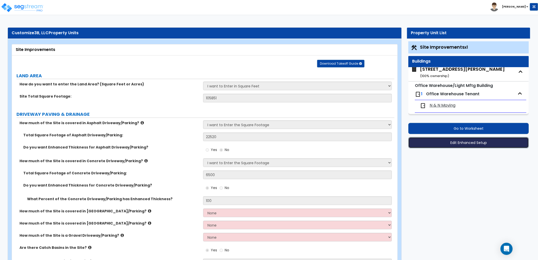
click at [460, 146] on button "Edit Enhanced Setup" at bounding box center [468, 142] width 121 height 11
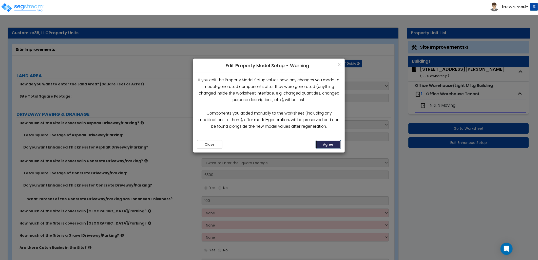
click at [327, 143] on button "Agree" at bounding box center [328, 144] width 25 height 9
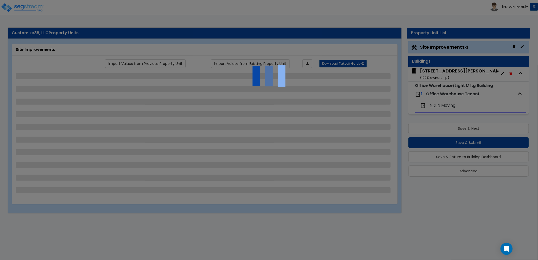
select select "2"
select select "1"
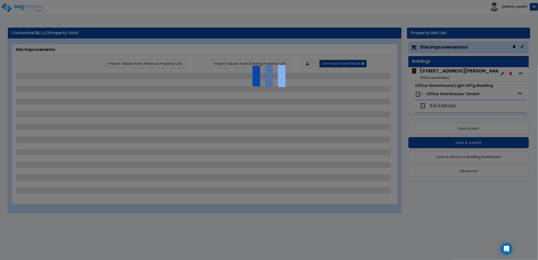
select select "2"
select select "1"
select select "2"
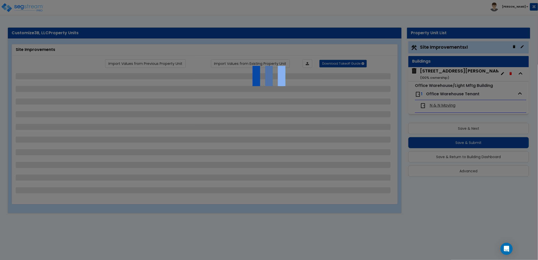
select select "1"
select select "6"
select select "1"
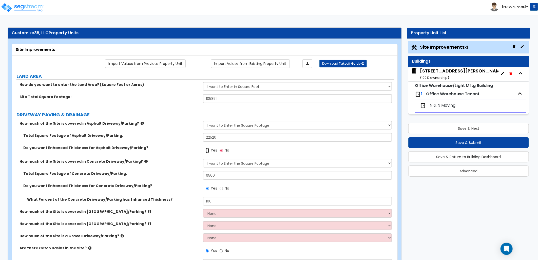
drag, startPoint x: 208, startPoint y: 150, endPoint x: 211, endPoint y: 153, distance: 4.1
click at [208, 150] on input "Yes" at bounding box center [207, 151] width 3 height 6
radio input "true"
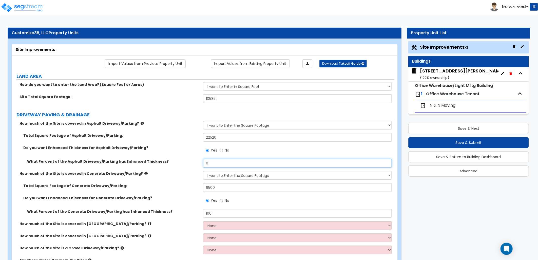
drag, startPoint x: 210, startPoint y: 163, endPoint x: 193, endPoint y: 163, distance: 16.7
click at [195, 163] on div "What Percent of the Asphalt Driveway/Parking has Enhanced Thickness? 0" at bounding box center [203, 165] width 382 height 12
type input "100"
click at [249, 150] on div "Yes No" at bounding box center [298, 152] width 191 height 14
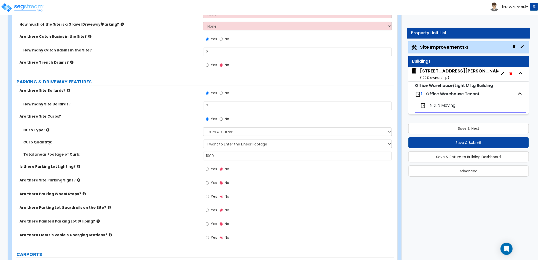
scroll to position [225, 0]
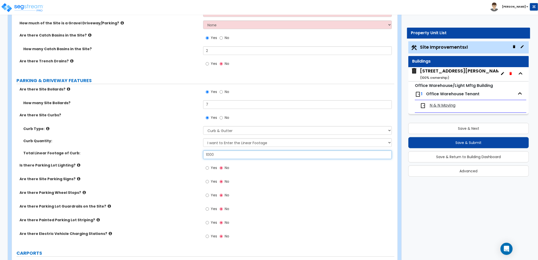
drag, startPoint x: 204, startPoint y: 157, endPoint x: 181, endPoint y: 157, distance: 23.0
click at [181, 157] on div "Total Linear Footage of Curb: 1000" at bounding box center [203, 156] width 382 height 12
type input "350"
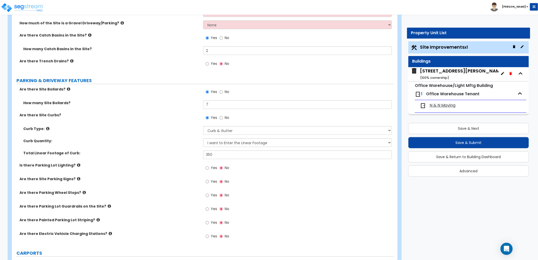
click at [178, 165] on label "Is there Parking Lot Lighting?" at bounding box center [110, 165] width 180 height 5
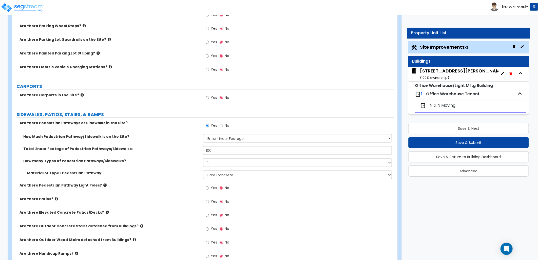
scroll to position [394, 0]
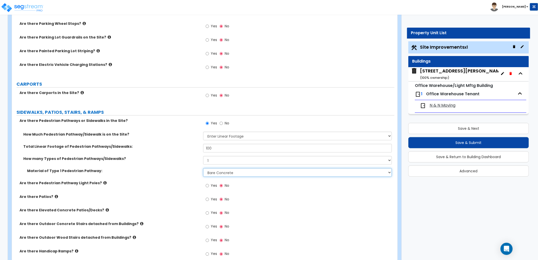
click at [212, 173] on select "Please Choose One Bare Concrete Stamped Concrete Brick Pavers Stone Pavers Wood…" at bounding box center [297, 172] width 189 height 9
click at [164, 179] on div "Material of Type 1 Pedestrian Pathway: Please Choose One Bare Concrete Stamped …" at bounding box center [203, 174] width 382 height 12
click at [229, 174] on select "Please Choose One Bare Concrete Stamped Concrete Brick Pavers Stone Pavers Wood…" at bounding box center [297, 172] width 189 height 9
click at [203, 168] on select "Please Choose One Bare Concrete Stamped Concrete Brick Pavers Stone Pavers Wood…" at bounding box center [297, 172] width 189 height 9
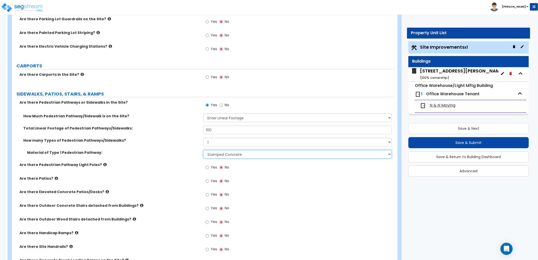
scroll to position [422, 0]
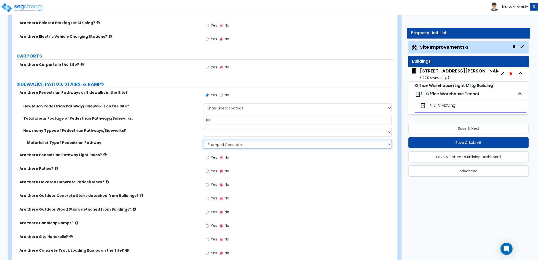
click at [230, 142] on select "Please Choose One Bare Concrete Stamped Concrete Brick Pavers Stone Pavers Wood…" at bounding box center [297, 144] width 189 height 9
select select "1"
click at [203, 140] on select "Please Choose One Bare Concrete Stamped Concrete Brick Pavers Stone Pavers Wood…" at bounding box center [297, 144] width 189 height 9
click at [227, 144] on select "Please Choose One Bare Concrete Stamped Concrete Brick Pavers Stone Pavers Wood…" at bounding box center [297, 144] width 189 height 9
click at [203, 140] on select "Please Choose One Bare Concrete Stamped Concrete Brick Pavers Stone Pavers Wood…" at bounding box center [297, 144] width 189 height 9
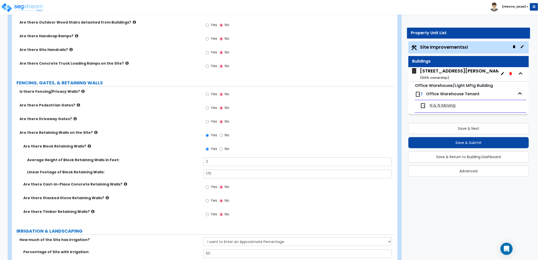
scroll to position [619, 0]
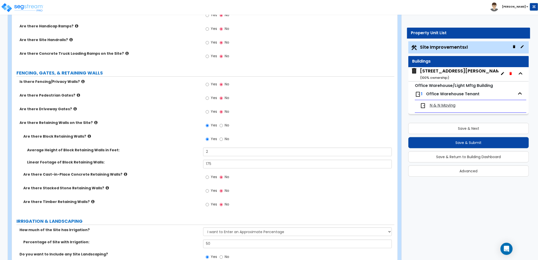
click at [106, 187] on icon at bounding box center [107, 188] width 3 height 4
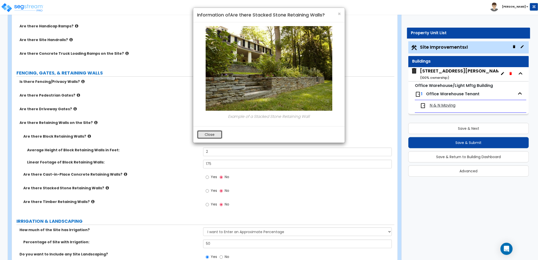
drag, startPoint x: 212, startPoint y: 134, endPoint x: 199, endPoint y: 136, distance: 13.0
click at [211, 134] on button "Close" at bounding box center [209, 134] width 25 height 9
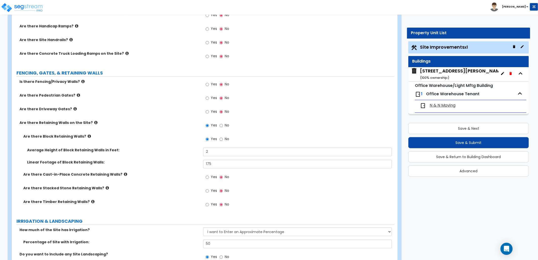
click at [88, 138] on icon at bounding box center [89, 136] width 3 height 4
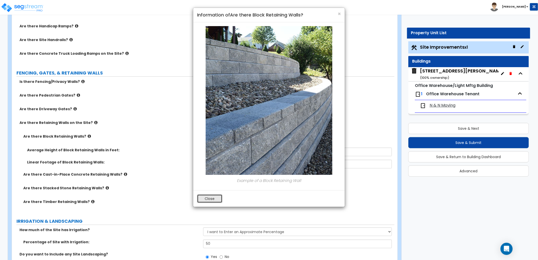
drag, startPoint x: 205, startPoint y: 196, endPoint x: 197, endPoint y: 196, distance: 8.1
click at [204, 196] on button "Close" at bounding box center [209, 198] width 25 height 9
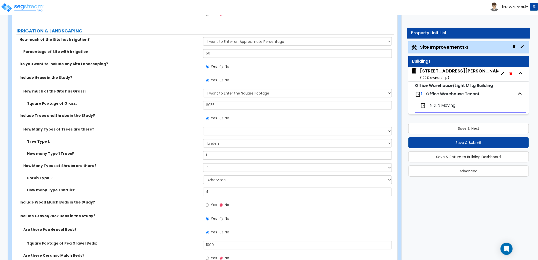
scroll to position [816, 0]
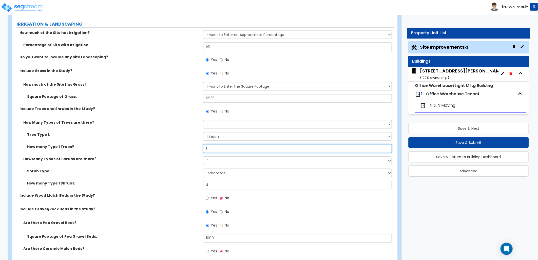
drag, startPoint x: 210, startPoint y: 148, endPoint x: 193, endPoint y: 147, distance: 17.5
click at [197, 148] on div "How many Type 1 Trees? 1" at bounding box center [203, 150] width 382 height 12
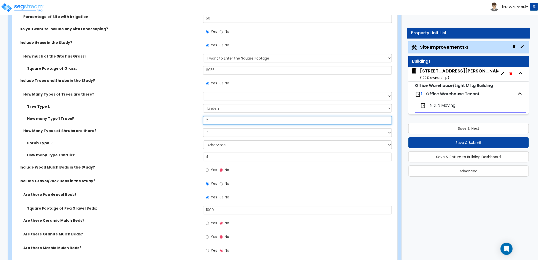
type input "2"
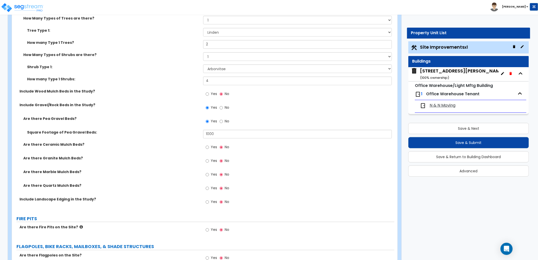
scroll to position [928, 0]
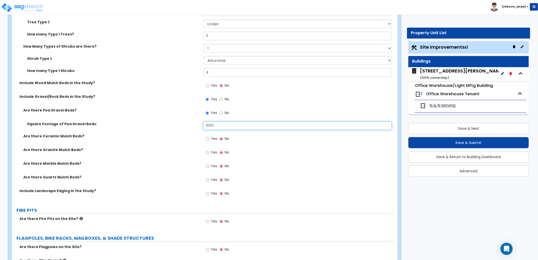
drag, startPoint x: 196, startPoint y: 127, endPoint x: 189, endPoint y: 128, distance: 7.1
click at [193, 127] on div "Square Footage of Pea Gravel Beds: 1000" at bounding box center [203, 127] width 382 height 12
drag, startPoint x: 219, startPoint y: 125, endPoint x: 188, endPoint y: 124, distance: 30.1
click at [188, 124] on div "Square Footage of Pea Gravel Beds: 2,000" at bounding box center [203, 127] width 382 height 12
type input "2,500"
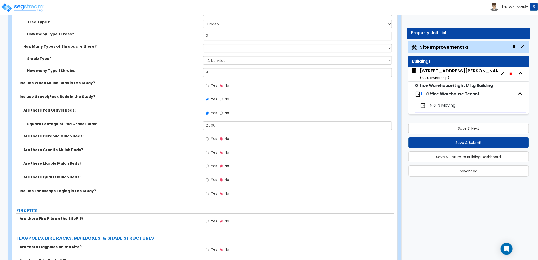
click at [180, 140] on div "Are there Ceramic Mulch Beds? Yes No" at bounding box center [203, 140] width 382 height 14
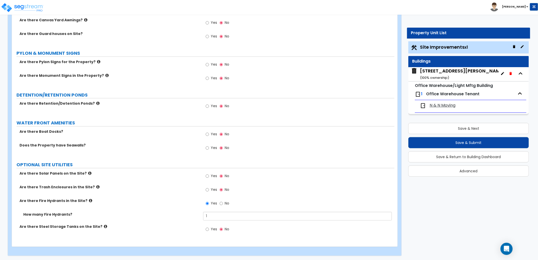
scroll to position [1210, 0]
click at [446, 74] on div "3240 East Kemper Rd ( 100 % ownership)" at bounding box center [462, 74] width 85 height 13
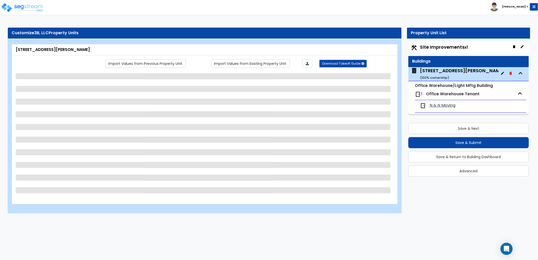
select select "2"
select select "10"
select select "11"
select select "2"
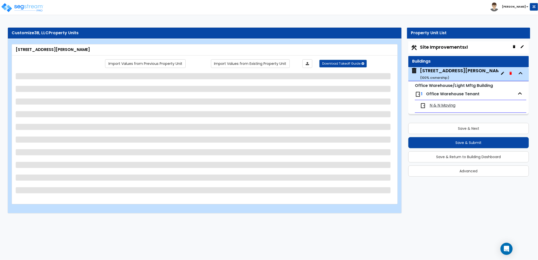
select select "1"
select select "3"
select select "1"
select select "2"
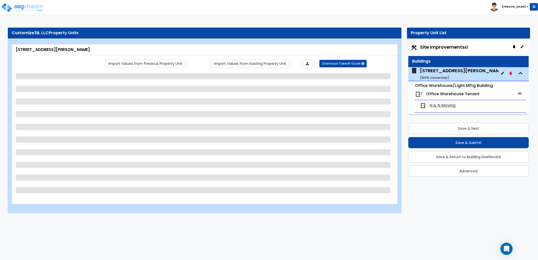
select select "2"
select select "1"
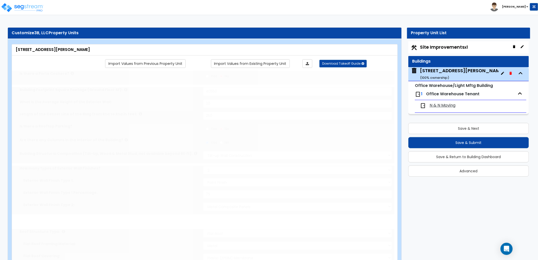
select select "1"
radio input "true"
select select "2"
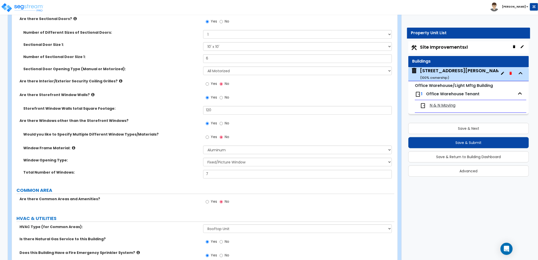
scroll to position [703, 0]
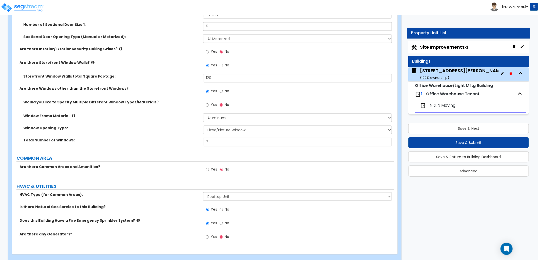
click at [434, 106] on span "N & N Moving" at bounding box center [443, 106] width 26 height 6
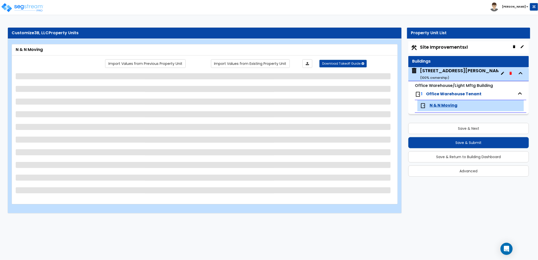
scroll to position [0, 0]
select select "1"
select select "2"
select select "1"
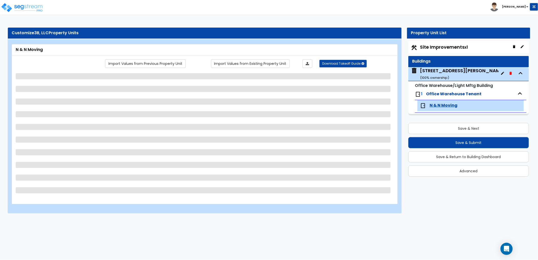
select select "1"
select select "2"
select select "1"
select select "3"
select select "5"
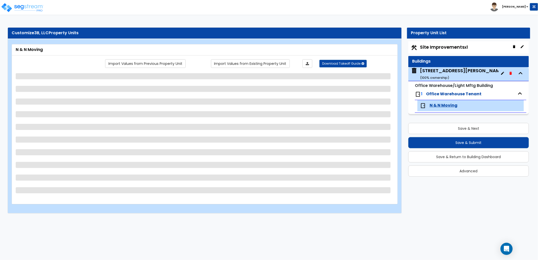
select select "6"
select select "1"
select select "4"
select select "1"
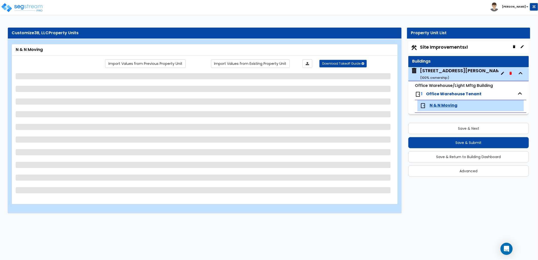
select select "1"
select select "2"
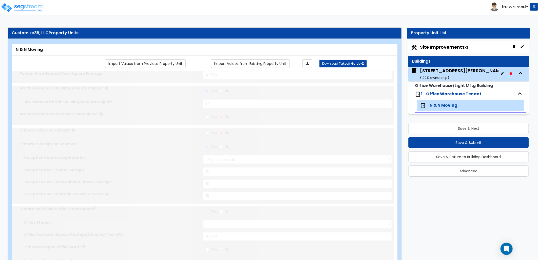
radio input "true"
type input "1"
type input "200"
select select "2"
type input "10"
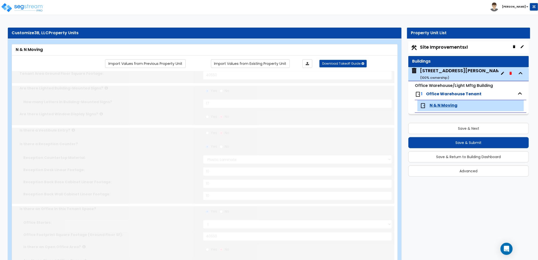
type input "10"
type input "1"
select select "2"
select select "1"
type input "1"
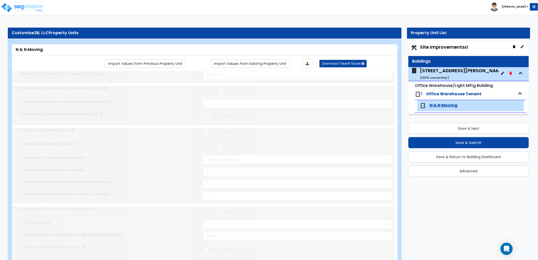
radio input "true"
type input "1"
radio input "true"
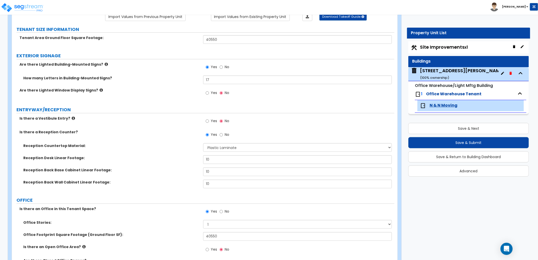
scroll to position [56, 0]
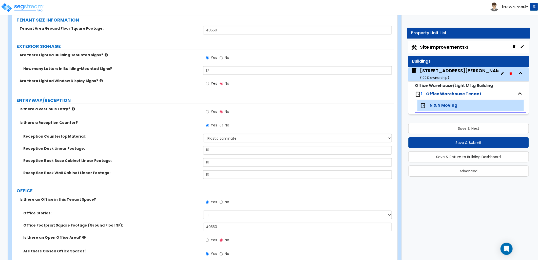
click at [100, 80] on icon at bounding box center [101, 81] width 3 height 4
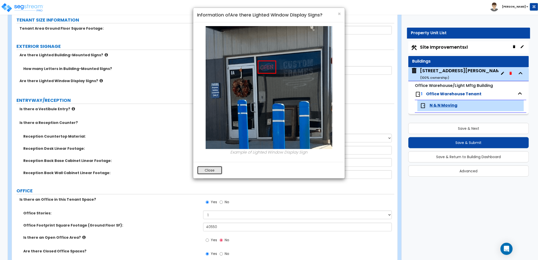
click at [202, 168] on button "Close" at bounding box center [209, 170] width 25 height 9
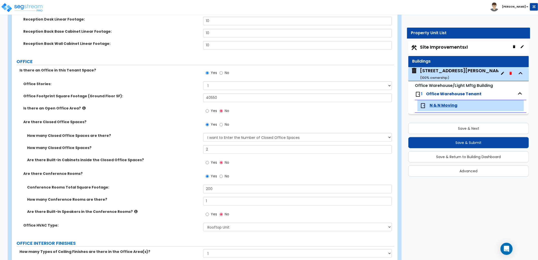
scroll to position [197, 0]
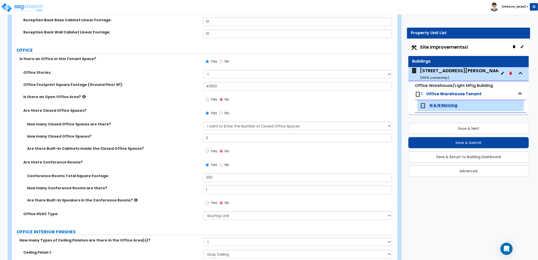
click at [82, 97] on icon at bounding box center [83, 97] width 3 height 4
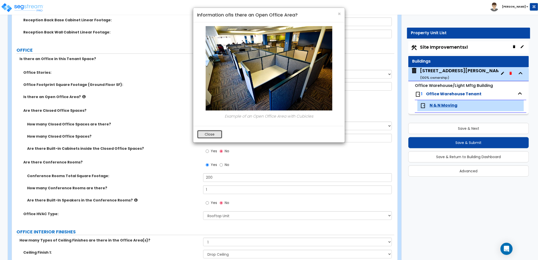
click at [208, 133] on button "Close" at bounding box center [209, 134] width 25 height 9
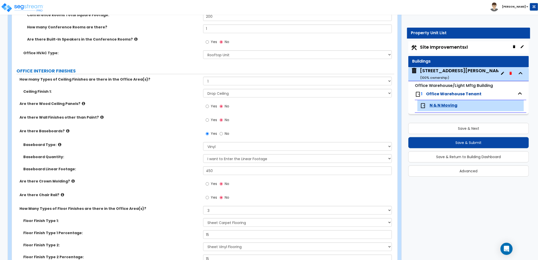
scroll to position [394, 0]
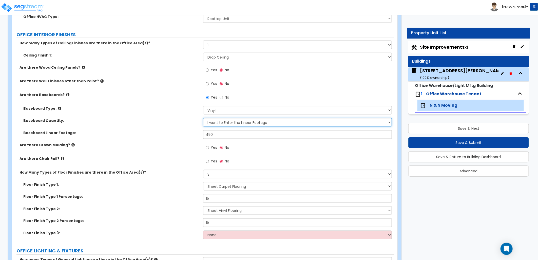
click at [235, 126] on select "I Don’t Know - Please Estimate for me I want to Enter the Linear Footage" at bounding box center [297, 122] width 189 height 9
select select "0"
click at [203, 118] on select "I Don’t Know - Please Estimate for me I want to Enter the Linear Footage" at bounding box center [297, 122] width 189 height 9
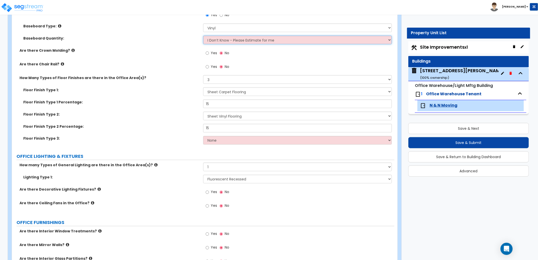
scroll to position [478, 0]
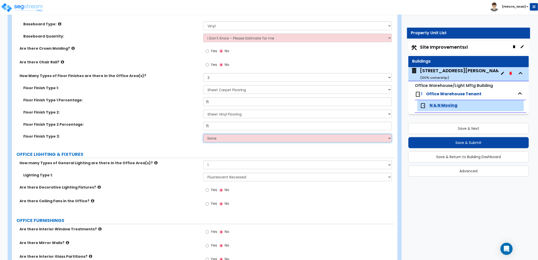
click at [241, 138] on select "None Tile Flooring Hardwood Flooring Resilient Laminate Flooring VCT Flooring S…" at bounding box center [297, 138] width 189 height 9
click at [203, 134] on select "None Tile Flooring Hardwood Flooring Resilient Laminate Flooring VCT Flooring S…" at bounding box center [297, 138] width 189 height 9
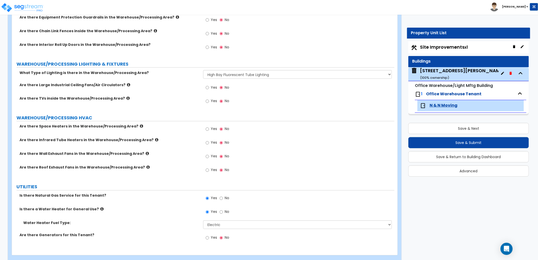
scroll to position [1728, 0]
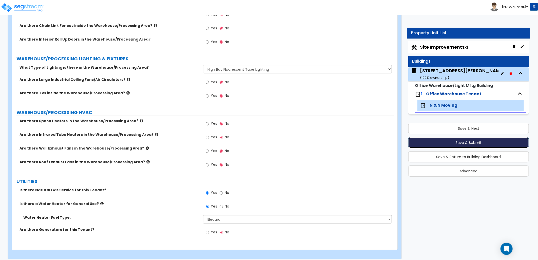
click at [446, 141] on button "Save & Submit" at bounding box center [468, 142] width 121 height 11
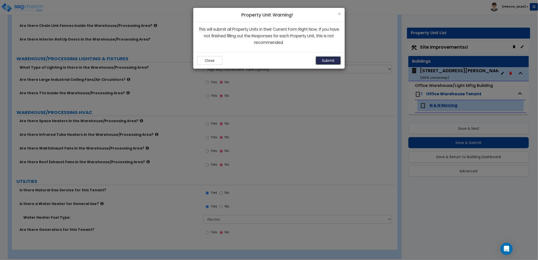
click at [323, 62] on button "Submit" at bounding box center [328, 60] width 25 height 9
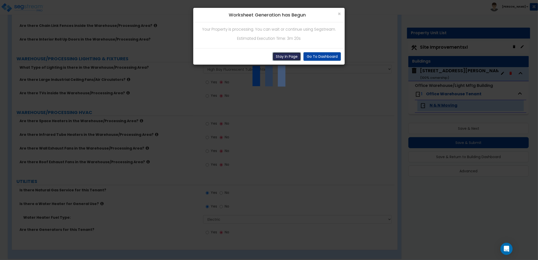
click at [287, 54] on button "Stay In Page" at bounding box center [287, 56] width 28 height 9
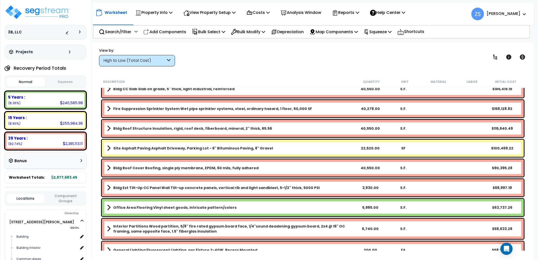
scroll to position [28, 0]
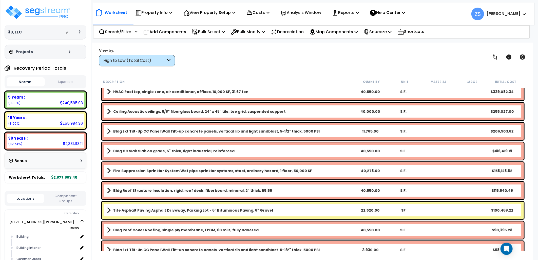
click at [125, 57] on div "High to Low (Total Cost)" at bounding box center [137, 60] width 76 height 11
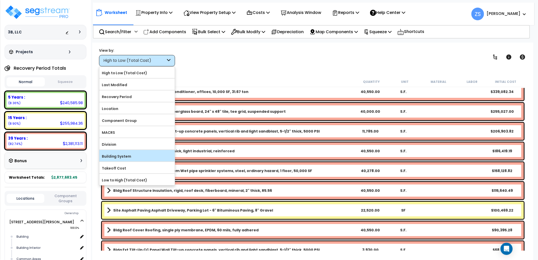
click at [123, 160] on label "Building System" at bounding box center [136, 156] width 75 height 8
click at [0, 0] on input "Building System" at bounding box center [0, 0] width 0 height 0
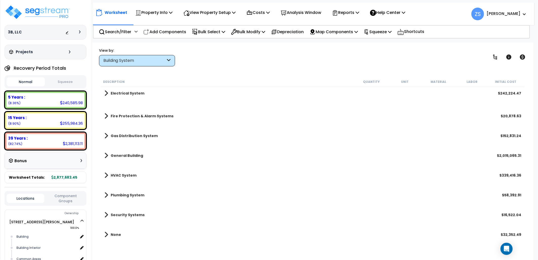
scroll to position [22, 0]
click at [128, 54] on div "View by: Building System High to Low (Total Cost)" at bounding box center [137, 57] width 76 height 18
click at [134, 60] on div "Building System" at bounding box center [134, 61] width 63 height 6
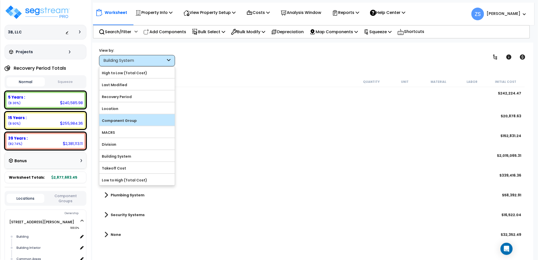
click at [134, 123] on label "Component Group" at bounding box center [136, 121] width 75 height 8
click at [0, 0] on input "Component Group" at bounding box center [0, 0] width 0 height 0
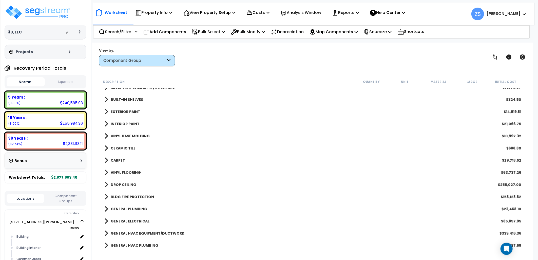
scroll to position [225, 0]
click at [109, 148] on link "CERAMIC TILE" at bounding box center [119, 147] width 31 height 7
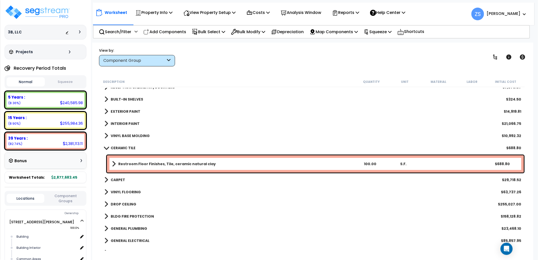
click at [109, 148] on span at bounding box center [106, 148] width 7 height 4
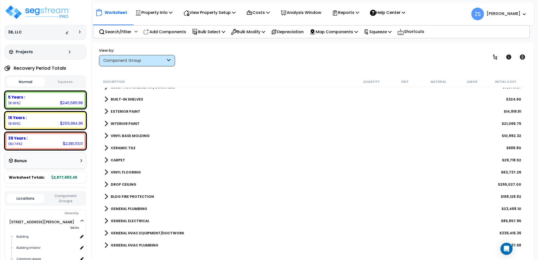
click at [107, 136] on span at bounding box center [106, 135] width 4 height 7
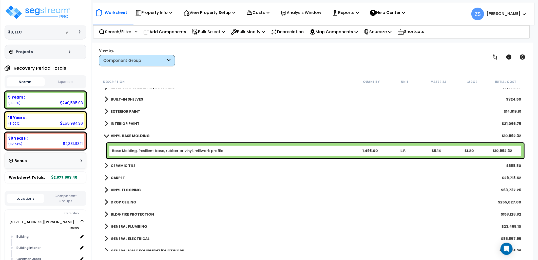
click at [107, 136] on span at bounding box center [106, 136] width 7 height 4
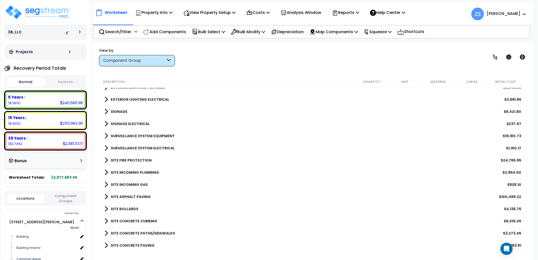
scroll to position [591, 0]
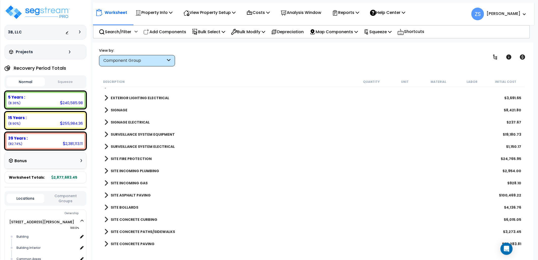
click at [106, 110] on span at bounding box center [106, 110] width 4 height 7
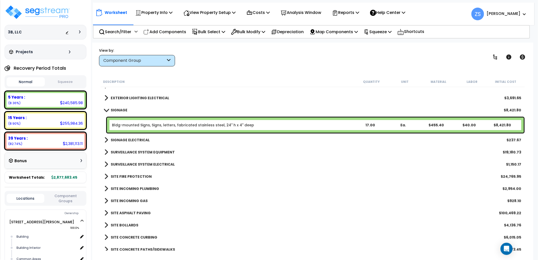
click at [106, 110] on span at bounding box center [106, 110] width 7 height 4
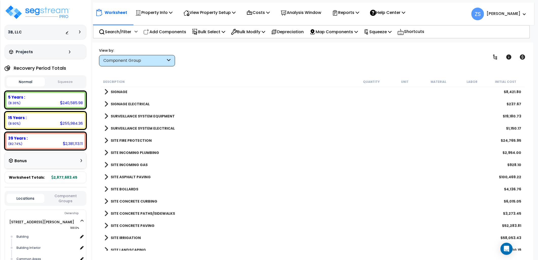
scroll to position [619, 0]
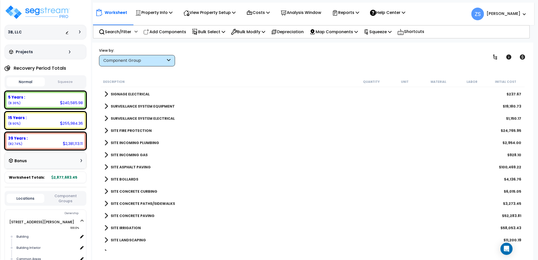
click at [105, 203] on span at bounding box center [106, 203] width 4 height 7
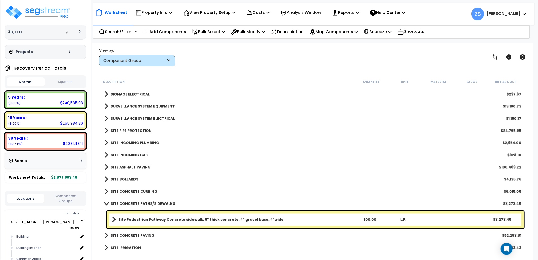
click at [105, 203] on span at bounding box center [106, 204] width 7 height 4
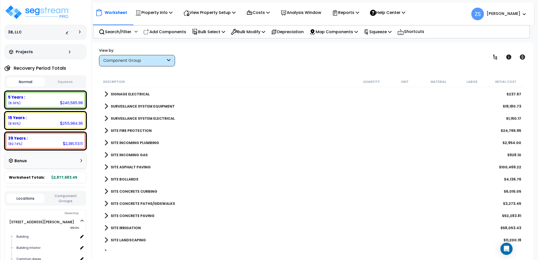
click at [107, 191] on span at bounding box center [106, 191] width 4 height 7
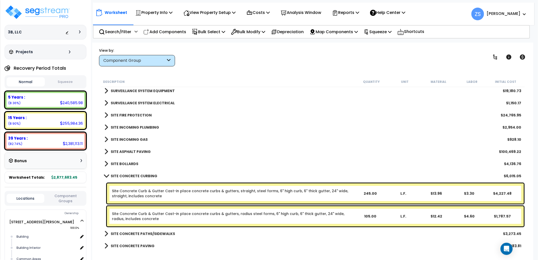
scroll to position [647, 0]
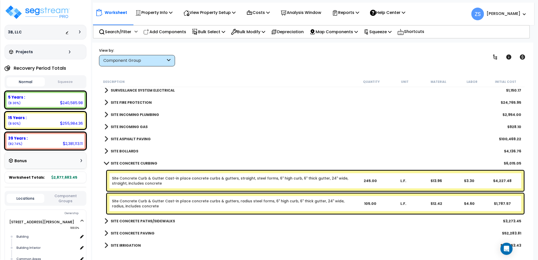
click at [106, 164] on span at bounding box center [106, 163] width 7 height 4
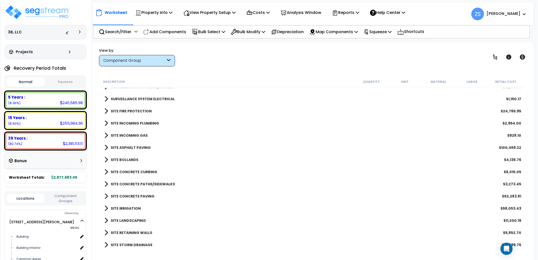
scroll to position [22, 0]
click at [106, 246] on span at bounding box center [106, 244] width 4 height 7
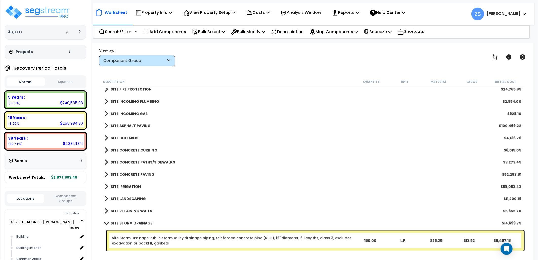
scroll to position [681, 0]
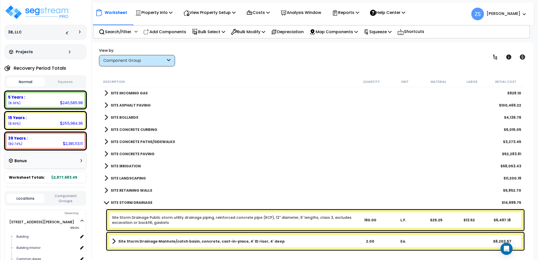
click at [105, 202] on span at bounding box center [106, 203] width 7 height 4
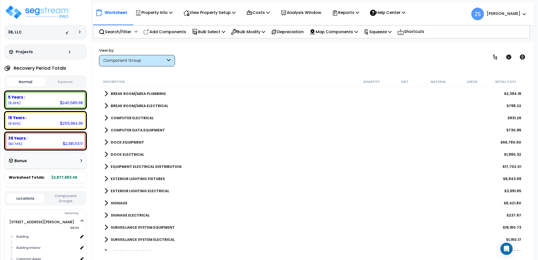
scroll to position [498, 0]
click at [107, 177] on span at bounding box center [106, 179] width 4 height 7
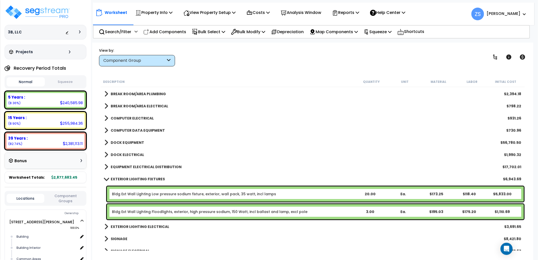
click at [107, 177] on link "EXTERIOR LIGHTING FIXTURES" at bounding box center [134, 179] width 61 height 7
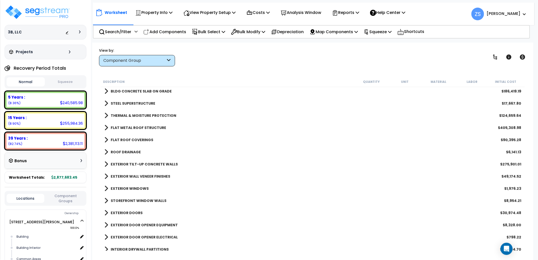
scroll to position [0, 0]
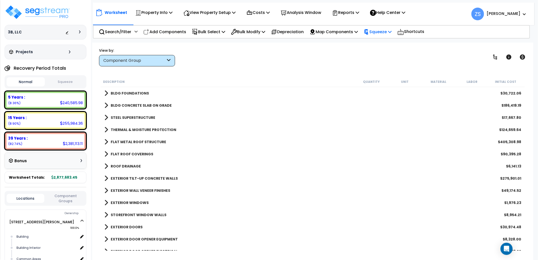
click at [389, 33] on p "Squeeze" at bounding box center [378, 31] width 28 height 7
click at [453, 25] on div "Search/Filter Additional Search / Filter Add Components Bulk Select Select By..…" at bounding box center [311, 31] width 437 height 13
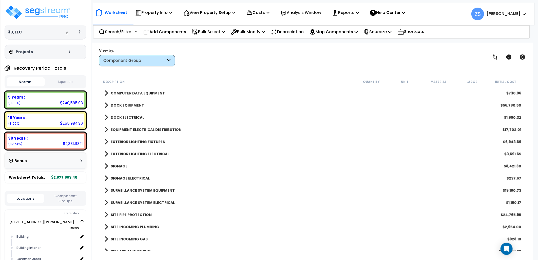
scroll to position [535, 0]
click at [106, 103] on span at bounding box center [106, 105] width 4 height 7
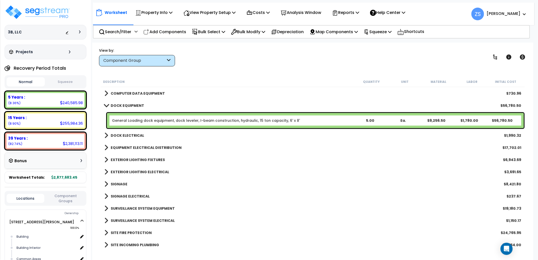
click at [106, 103] on link "DOCK EQUIPMENT" at bounding box center [124, 105] width 40 height 7
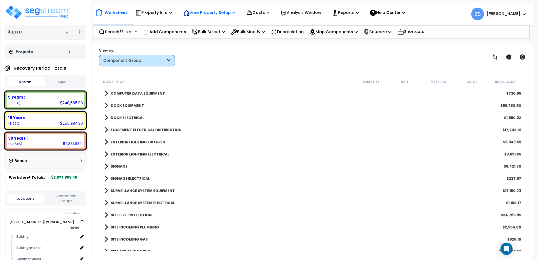
click at [233, 11] on p "View Property Setup" at bounding box center [209, 12] width 52 height 7
click at [215, 32] on link "View Questionnaire" at bounding box center [206, 35] width 50 height 10
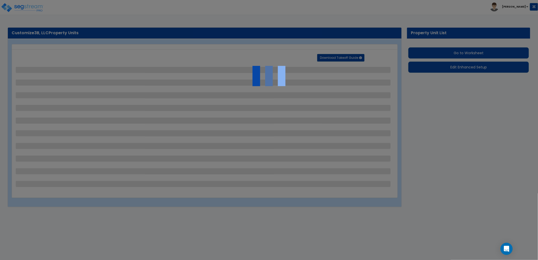
select select "2"
select select "1"
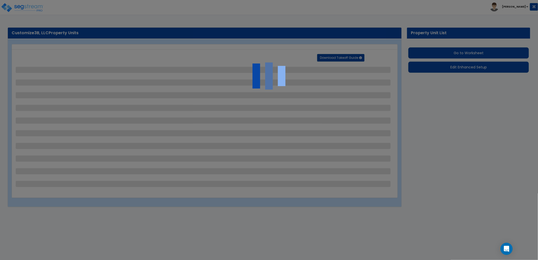
select select "2"
select select "1"
select select "2"
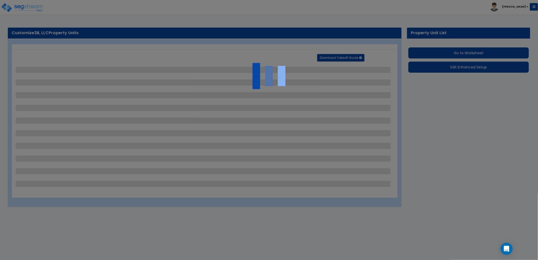
select select "1"
select select "6"
select select "1"
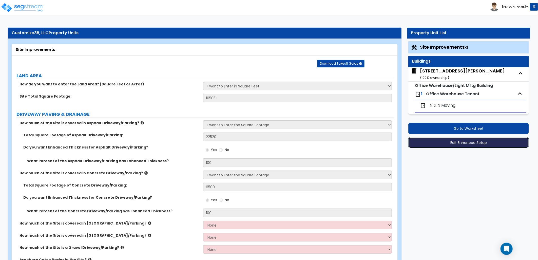
click at [458, 144] on button "Edit Enhanced Setup" at bounding box center [468, 142] width 121 height 11
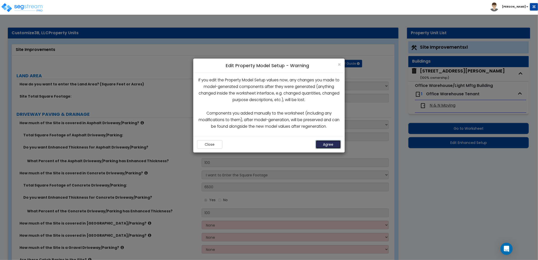
click at [327, 141] on button "Agree" at bounding box center [328, 144] width 25 height 9
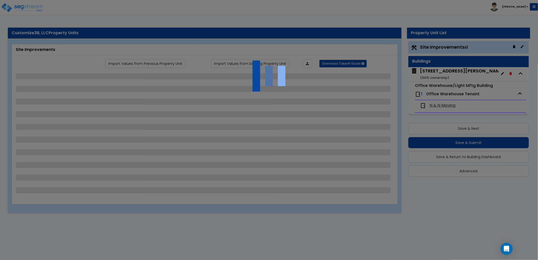
select select "2"
select select "1"
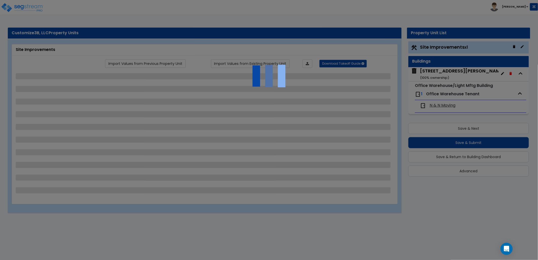
select select "2"
select select "1"
select select "2"
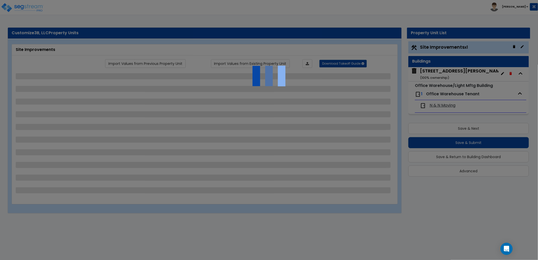
select select "1"
select select "6"
select select "1"
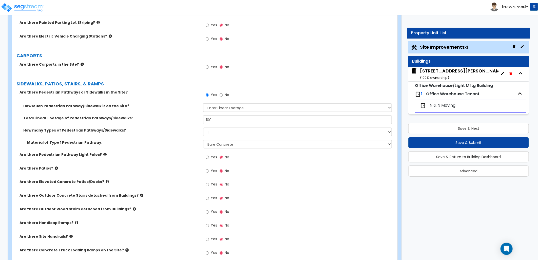
scroll to position [450, 0]
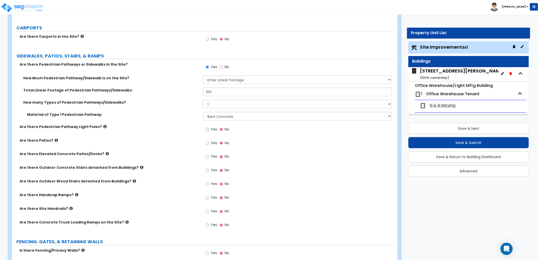
click at [360, 47] on div "Yes No" at bounding box center [298, 41] width 191 height 14
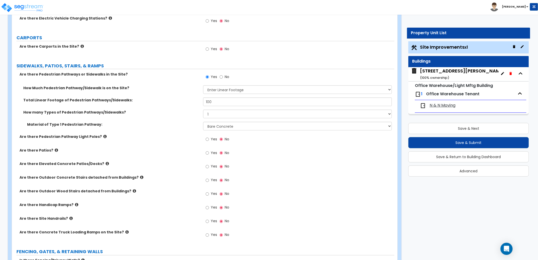
scroll to position [441, 0]
click at [429, 74] on div "[STREET_ADDRESS][PERSON_NAME] ( 100 % ownership)" at bounding box center [462, 74] width 85 height 13
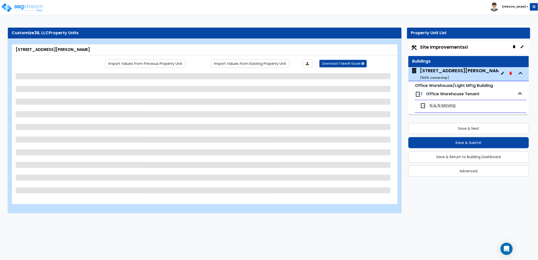
select select "2"
select select "10"
select select "11"
select select "2"
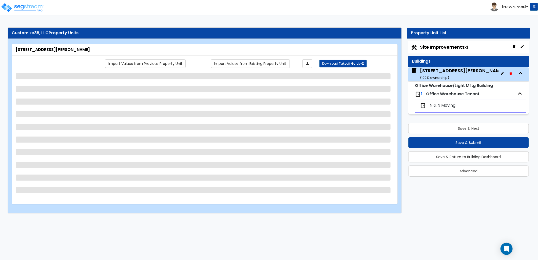
select select "1"
select select "3"
select select "1"
select select "2"
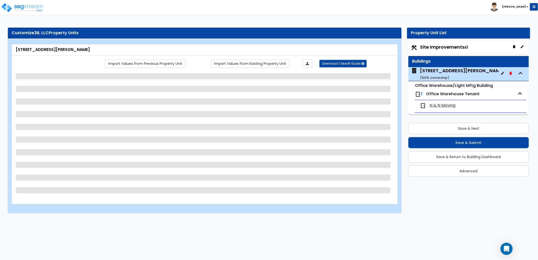
select select "2"
select select "1"
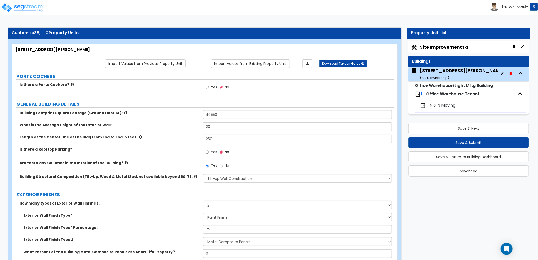
scroll to position [430, 0]
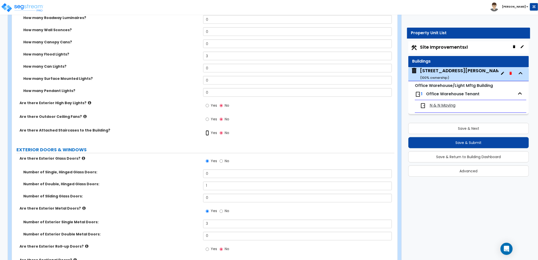
click at [207, 134] on input "Yes" at bounding box center [207, 133] width 3 height 6
radio input "true"
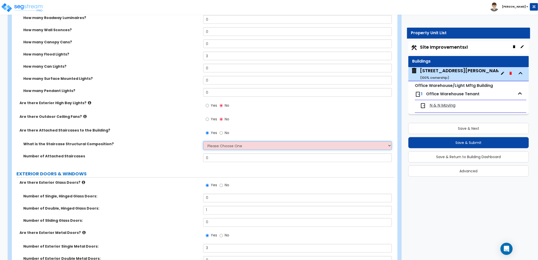
click at [226, 147] on select "Please Choose One Reinforced Concrete Structural Steel Wood" at bounding box center [297, 145] width 189 height 9
select select "4"
click at [203, 141] on select "Please Choose One Reinforced Concrete Structural Steel Wood" at bounding box center [297, 145] width 189 height 9
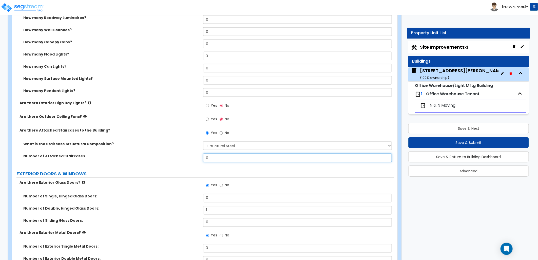
drag, startPoint x: 210, startPoint y: 157, endPoint x: 185, endPoint y: 158, distance: 25.3
click at [185, 158] on div "Number of Attached Staircases 0" at bounding box center [203, 159] width 382 height 12
type input "1"
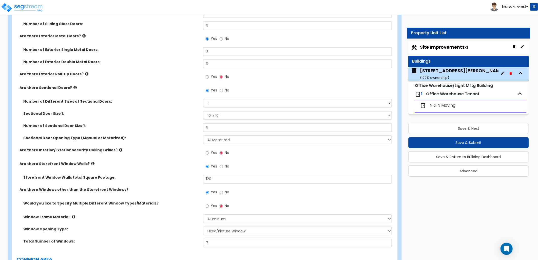
scroll to position [627, 0]
click at [443, 106] on span "N & N Moving" at bounding box center [443, 106] width 26 height 6
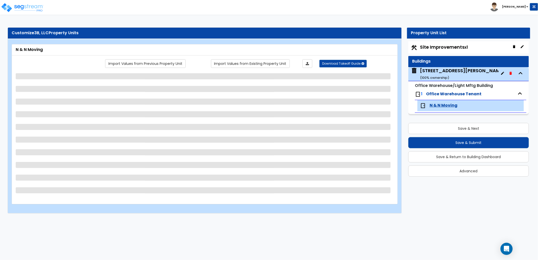
select select "1"
select select "2"
select select "1"
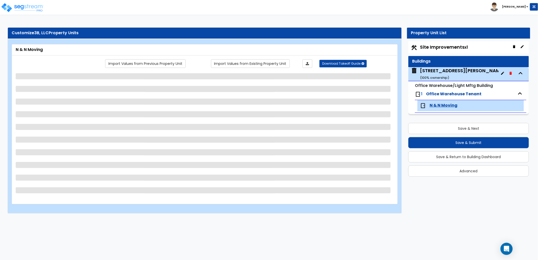
select select "2"
select select "3"
select select "5"
select select "6"
select select "1"
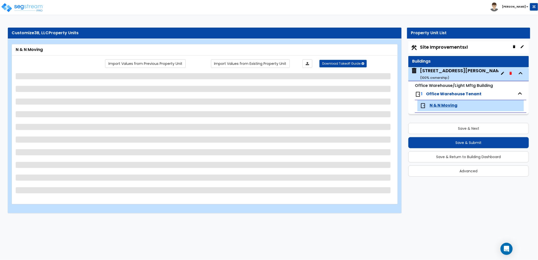
select select "4"
select select "1"
select select "2"
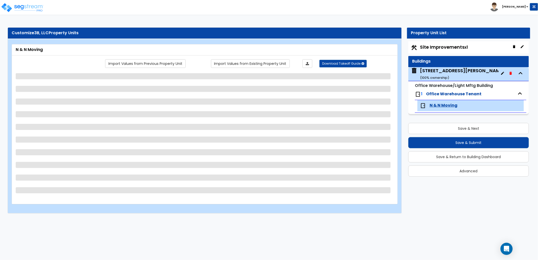
select select "1"
select select "2"
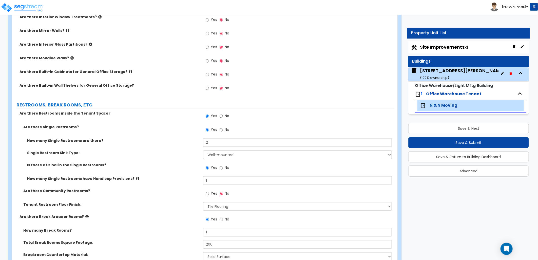
scroll to position [703, 0]
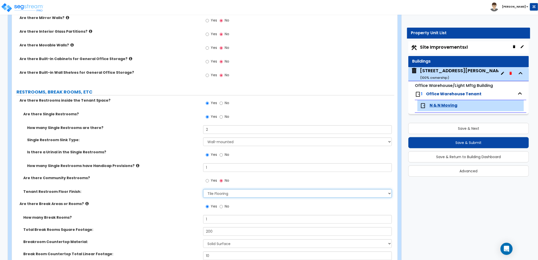
click at [230, 193] on select "None Tile Flooring Resilient Laminate Flooring VCT Flooring Sheet Vinyl Flooring" at bounding box center [297, 193] width 189 height 9
select select "4"
click at [203, 189] on select "None Tile Flooring Resilient Laminate Flooring VCT Flooring Sheet Vinyl Flooring" at bounding box center [297, 193] width 189 height 9
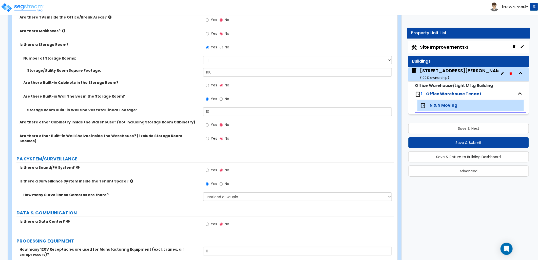
scroll to position [1154, 0]
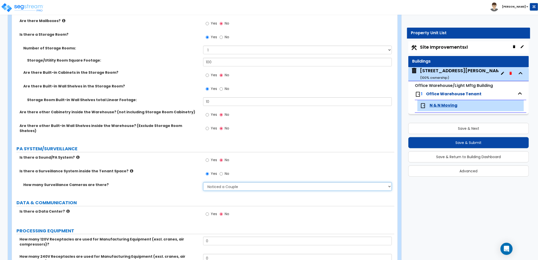
click at [214, 185] on select "Please Choose an Approximation Barely Noticed Any Noticed a Couple Frequently S…" at bounding box center [297, 186] width 189 height 9
select select "3"
click at [203, 182] on select "Please Choose an Approximation Barely Noticed Any Noticed a Couple Frequently S…" at bounding box center [297, 186] width 189 height 9
click at [158, 199] on label "DATA & COMMUNICATION" at bounding box center [205, 202] width 378 height 7
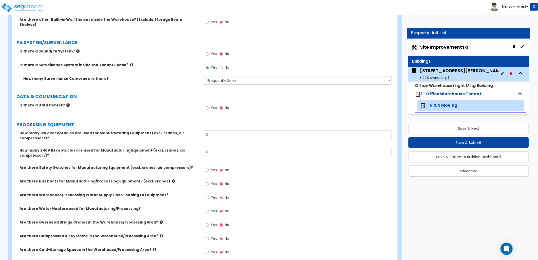
scroll to position [1266, 0]
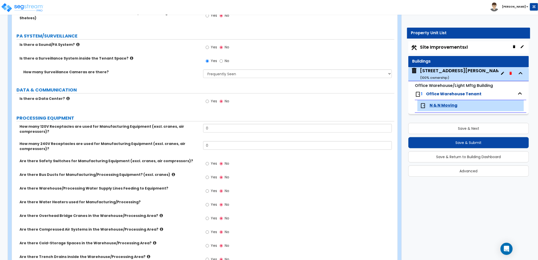
click at [66, 96] on icon at bounding box center [67, 98] width 3 height 4
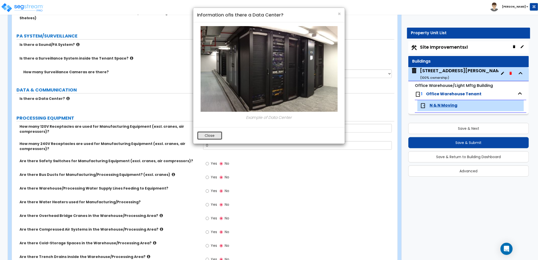
click at [205, 138] on button "Close" at bounding box center [209, 135] width 25 height 9
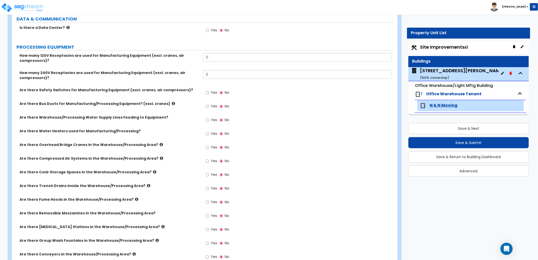
scroll to position [1351, 0]
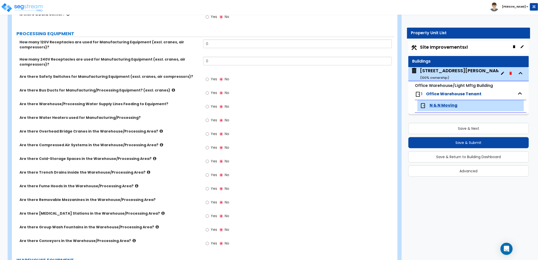
click at [135, 184] on icon at bounding box center [136, 186] width 3 height 4
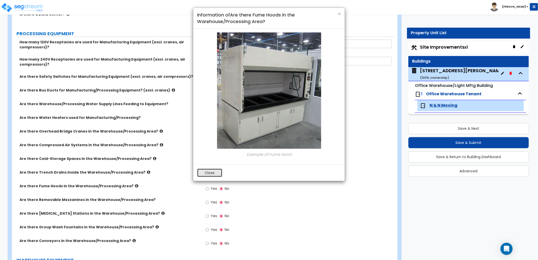
click at [209, 171] on button "Close" at bounding box center [209, 172] width 25 height 9
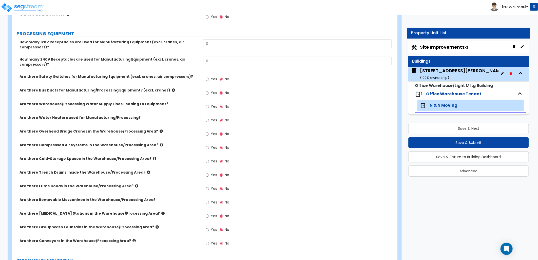
click at [172, 88] on icon at bounding box center [173, 90] width 3 height 4
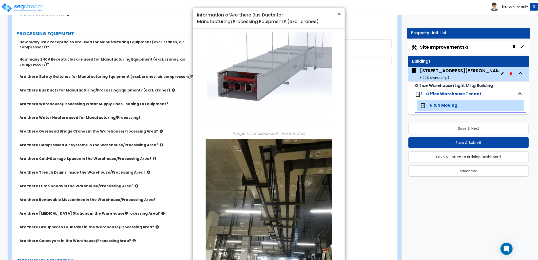
click at [341, 14] on span "×" at bounding box center [339, 13] width 3 height 7
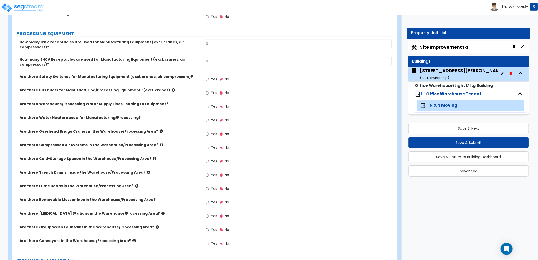
click at [146, 129] on label "Are there Overhead Bridge Cranes in the Warehouse/Processing Area?" at bounding box center [110, 131] width 180 height 5
click at [160, 129] on icon at bounding box center [161, 131] width 3 height 4
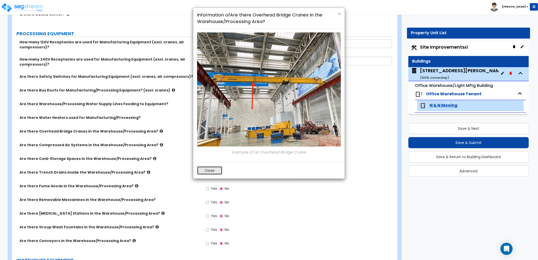
click at [210, 170] on button "Close" at bounding box center [209, 170] width 25 height 9
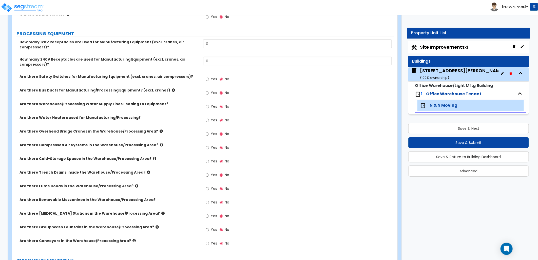
click at [160, 143] on icon at bounding box center [161, 145] width 3 height 4
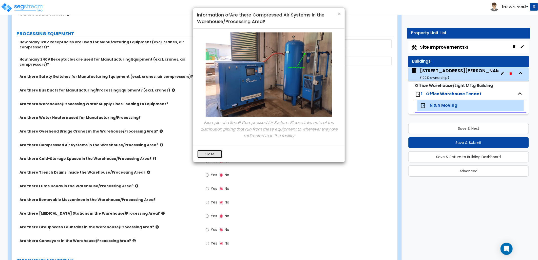
click at [200, 151] on button "Close" at bounding box center [209, 154] width 25 height 9
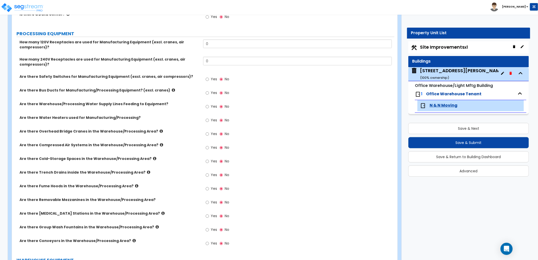
click at [147, 156] on label "Are there Cold-Storage Spaces in the Warehouse/Processing Area?" at bounding box center [110, 158] width 180 height 5
click at [153, 157] on icon at bounding box center [154, 159] width 3 height 4
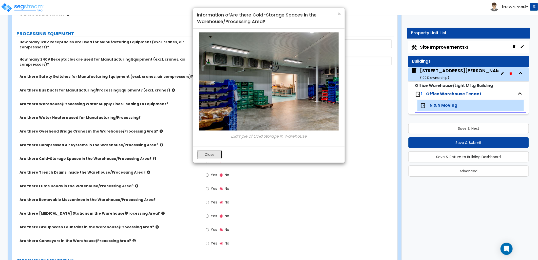
click at [201, 156] on button "Close" at bounding box center [209, 154] width 25 height 9
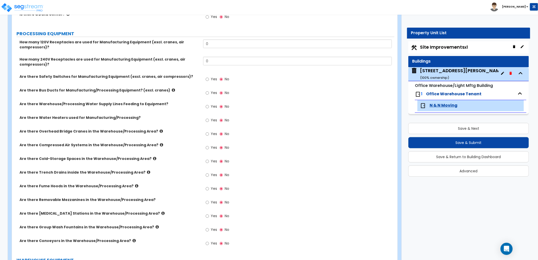
click at [147, 170] on icon at bounding box center [148, 172] width 3 height 4
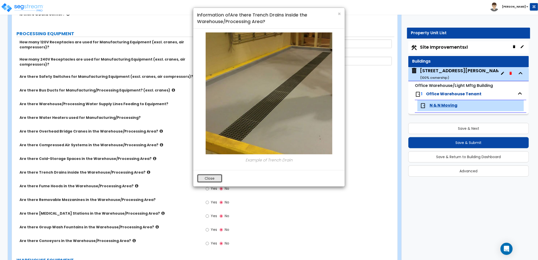
click at [209, 179] on button "Close" at bounding box center [209, 178] width 25 height 9
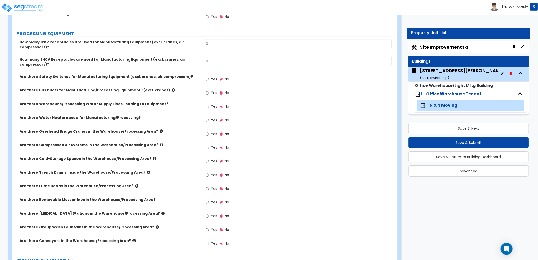
click at [135, 184] on icon at bounding box center [136, 186] width 3 height 4
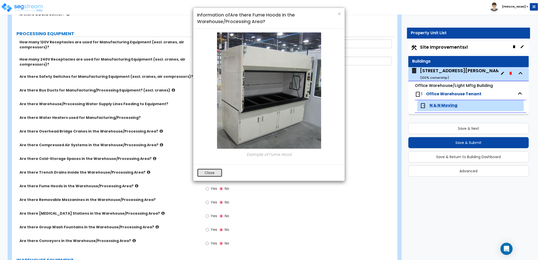
click at [204, 175] on button "Close" at bounding box center [209, 172] width 25 height 9
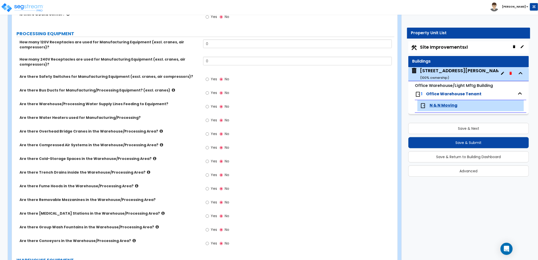
click at [161, 211] on icon at bounding box center [162, 213] width 3 height 4
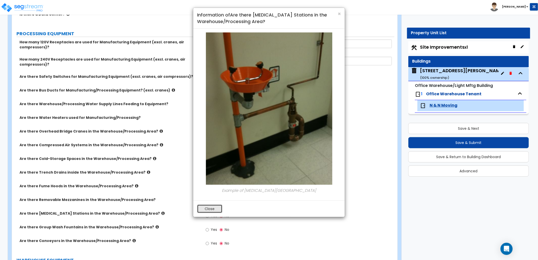
click at [204, 209] on button "Close" at bounding box center [209, 208] width 25 height 9
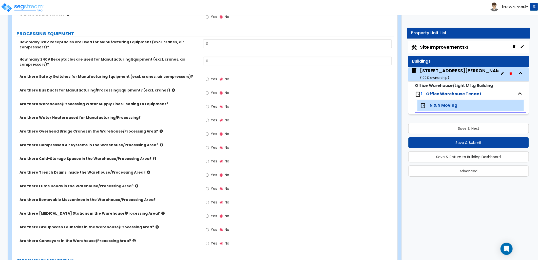
click at [156, 225] on icon at bounding box center [157, 227] width 3 height 4
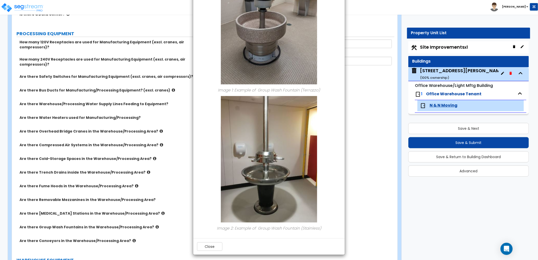
scroll to position [79, 0]
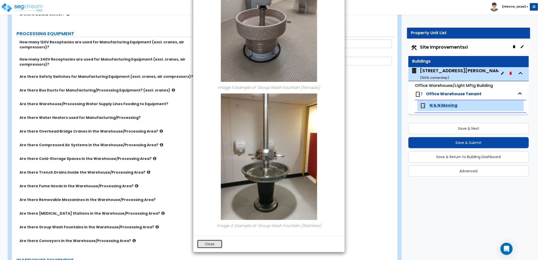
click at [216, 244] on button "Close" at bounding box center [209, 244] width 25 height 9
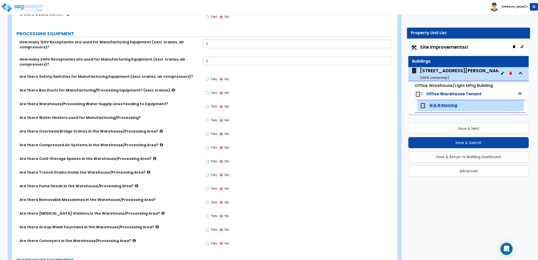
click at [132, 239] on icon at bounding box center [133, 241] width 3 height 4
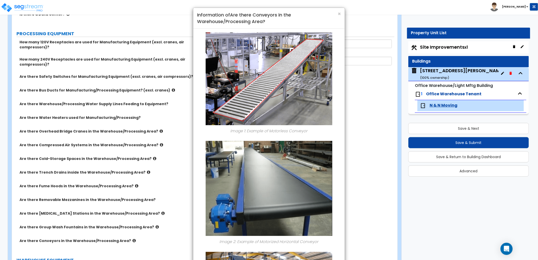
click at [341, 15] on div "× Information of Are there Conveyors in the Warehouse/Processing Area?" at bounding box center [268, 18] width 151 height 21
click at [340, 14] on span "×" at bounding box center [339, 13] width 3 height 7
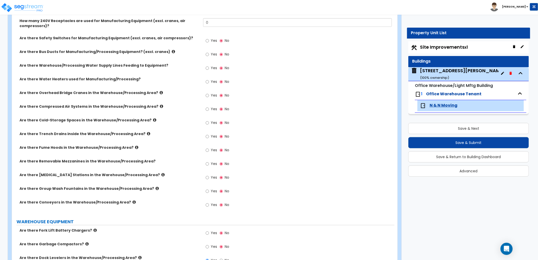
scroll to position [1435, 0]
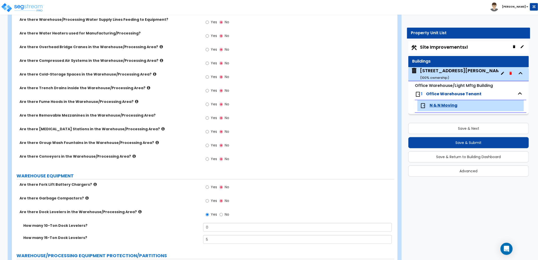
click at [85, 196] on icon at bounding box center [86, 198] width 3 height 4
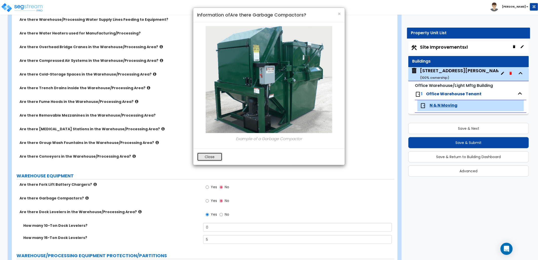
click at [202, 158] on button "Close" at bounding box center [209, 156] width 25 height 9
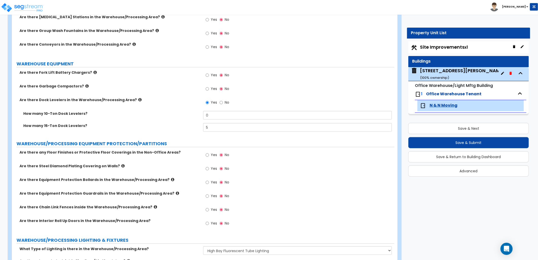
scroll to position [1548, 0]
click at [207, 151] on input "Yes" at bounding box center [207, 154] width 3 height 6
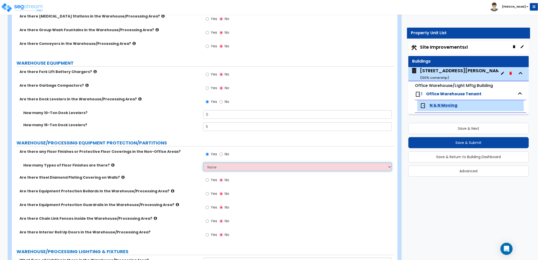
click at [212, 163] on select "None 1 2 3 4" at bounding box center [297, 167] width 189 height 9
click at [222, 151] on input "No" at bounding box center [221, 154] width 3 height 6
radio input "false"
radio input "true"
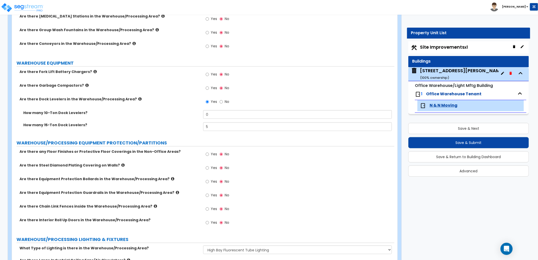
click at [121, 163] on icon at bounding box center [122, 165] width 3 height 4
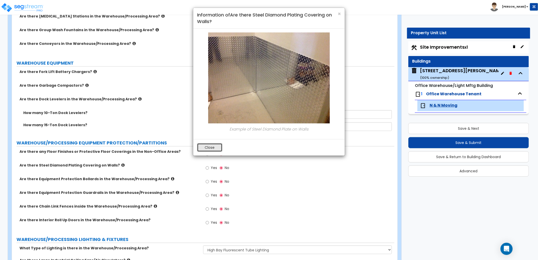
click at [210, 148] on button "Close" at bounding box center [209, 147] width 25 height 9
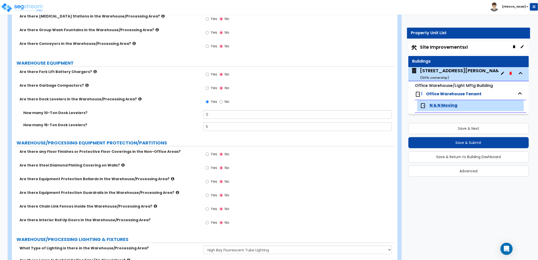
click at [171, 177] on icon at bounding box center [172, 179] width 3 height 4
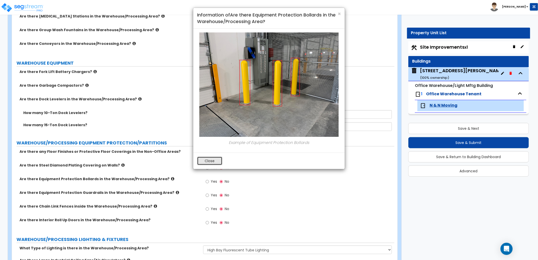
click at [209, 163] on button "Close" at bounding box center [209, 161] width 25 height 9
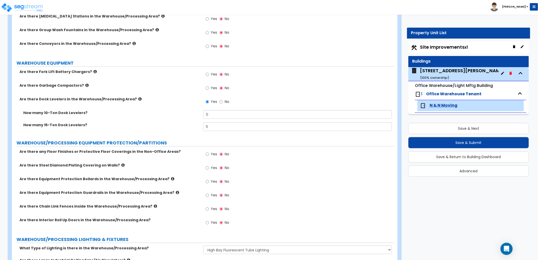
click at [176, 190] on icon at bounding box center [177, 192] width 3 height 4
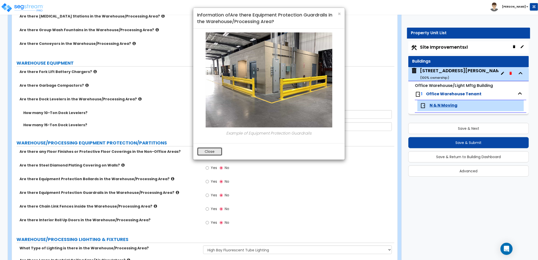
click at [207, 150] on button "Close" at bounding box center [209, 151] width 25 height 9
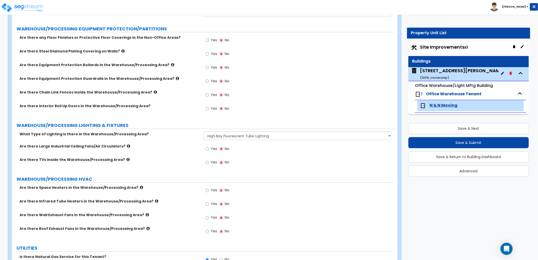
scroll to position [1688, 0]
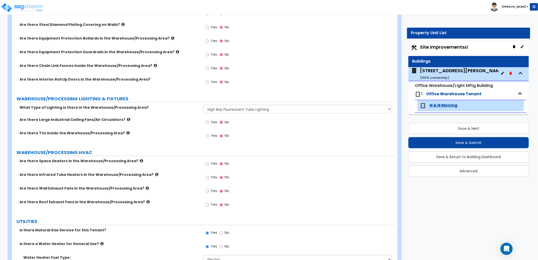
click at [146, 200] on icon at bounding box center [147, 202] width 3 height 4
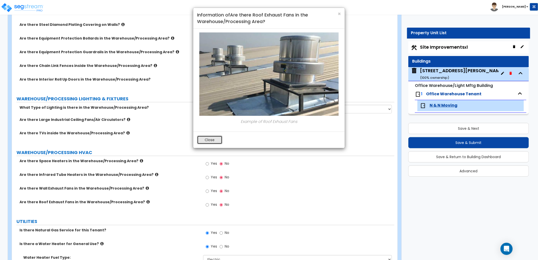
drag, startPoint x: 207, startPoint y: 136, endPoint x: 179, endPoint y: 157, distance: 34.7
click at [206, 138] on button "Close" at bounding box center [209, 139] width 25 height 9
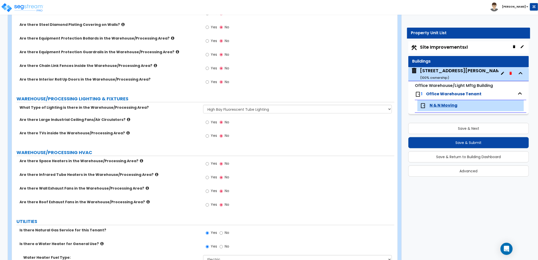
click at [146, 186] on icon at bounding box center [147, 188] width 3 height 4
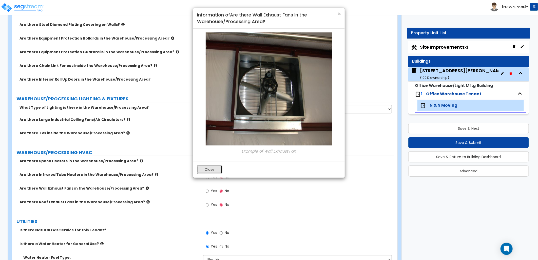
click at [206, 169] on button "Close" at bounding box center [209, 169] width 25 height 9
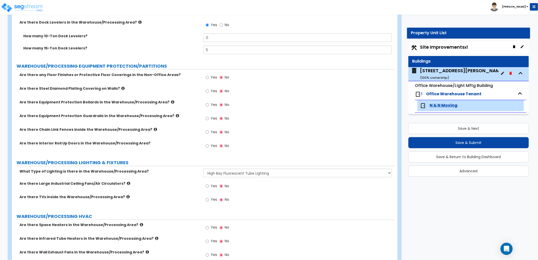
scroll to position [1616, 0]
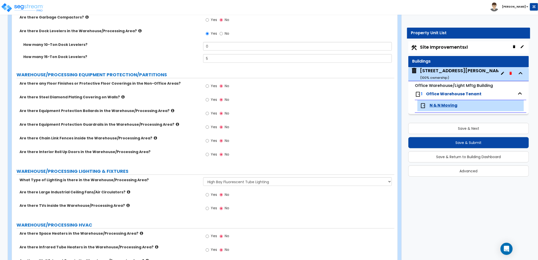
click at [209, 151] on label "Yes" at bounding box center [211, 155] width 11 height 9
click at [209, 152] on input "Yes" at bounding box center [207, 155] width 3 height 6
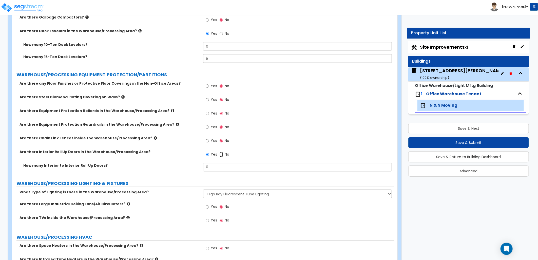
click at [222, 152] on input "No" at bounding box center [221, 155] width 3 height 6
radio input "false"
radio input "true"
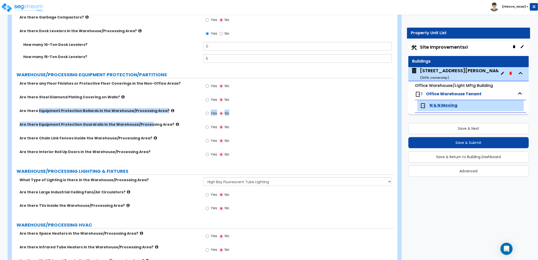
drag, startPoint x: 37, startPoint y: 117, endPoint x: 144, endPoint y: 127, distance: 106.8
click at [144, 127] on div "Are there any Floor Finishes or Protective Floor Coverings in the Non-Office Ar…" at bounding box center [203, 122] width 375 height 82
drag, startPoint x: 144, startPoint y: 127, endPoint x: 141, endPoint y: 129, distance: 3.9
click at [141, 129] on div "Are there Equipment Protection Guardrails in the Warehouse/Processing Area? Yes…" at bounding box center [203, 129] width 382 height 14
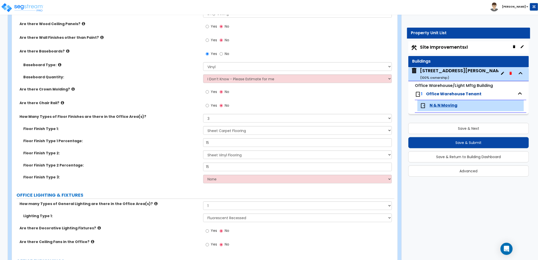
scroll to position [450, 0]
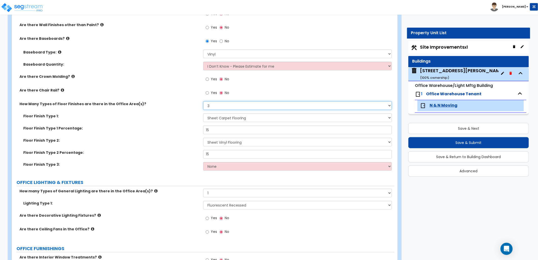
click at [221, 104] on select "None 1 2 3" at bounding box center [297, 105] width 189 height 9
select select "2"
click at [203, 101] on select "None 1 2 3" at bounding box center [297, 105] width 189 height 9
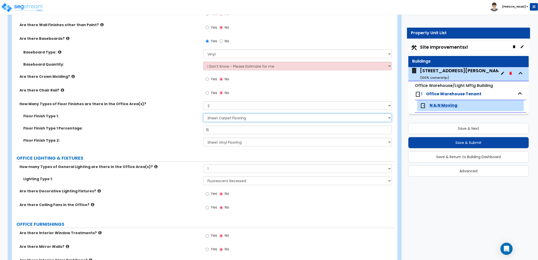
click at [221, 118] on select "None Tile Flooring Hardwood Flooring Resilient Laminate Flooring VCT Flooring S…" at bounding box center [297, 117] width 189 height 9
click at [203, 113] on select "None Tile Flooring Hardwood Flooring Resilient Laminate Flooring VCT Flooring S…" at bounding box center [297, 117] width 189 height 9
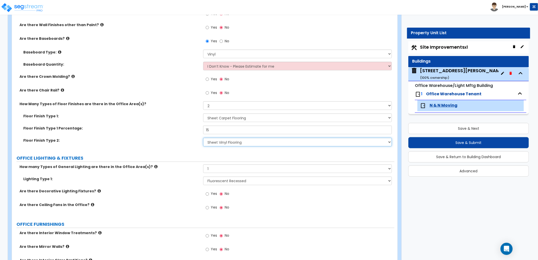
click at [220, 142] on select "None Tile Flooring Hardwood Flooring Resilient Laminate Flooring VCT Flooring S…" at bounding box center [297, 142] width 189 height 9
select select "0"
click at [203, 138] on select "None Tile Flooring Hardwood Flooring Resilient Laminate Flooring VCT Flooring S…" at bounding box center [297, 142] width 189 height 9
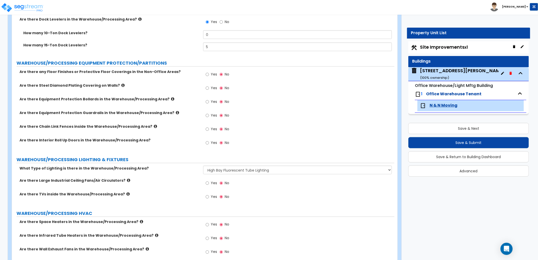
scroll to position [1660, 0]
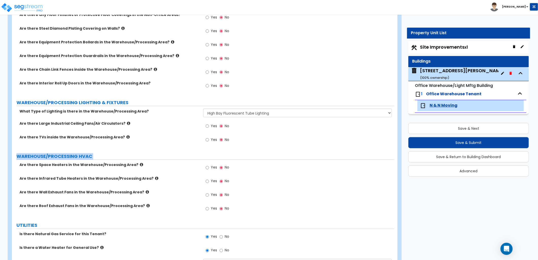
drag, startPoint x: 96, startPoint y: 146, endPoint x: 83, endPoint y: 153, distance: 15.4
click at [83, 153] on label "WAREHOUSE/PROCESSING HVAC" at bounding box center [205, 156] width 378 height 7
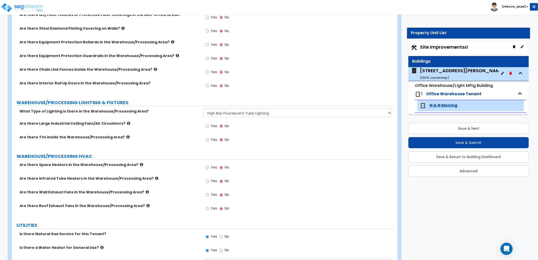
scroll to position [1704, 0]
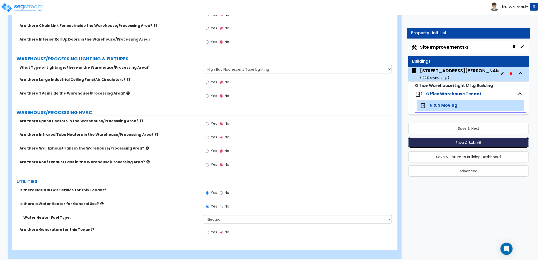
click at [458, 141] on button "Save & Submit" at bounding box center [468, 142] width 121 height 11
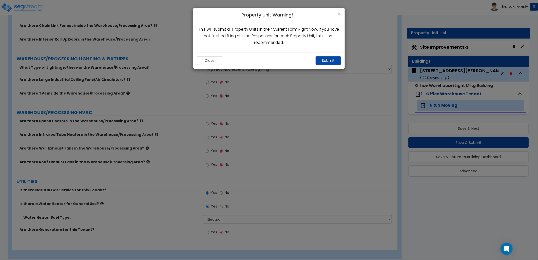
click at [325, 55] on div "Close Submit" at bounding box center [268, 60] width 151 height 16
click at [328, 60] on button "Submit" at bounding box center [328, 60] width 25 height 9
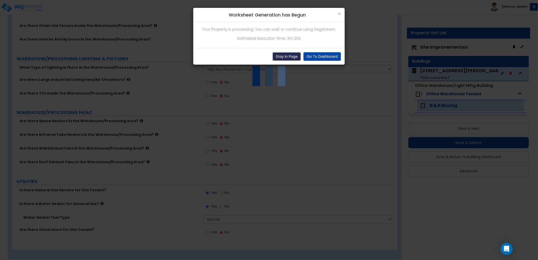
click at [284, 55] on button "Stay In Page" at bounding box center [287, 56] width 28 height 9
